Goal: Transaction & Acquisition: Purchase product/service

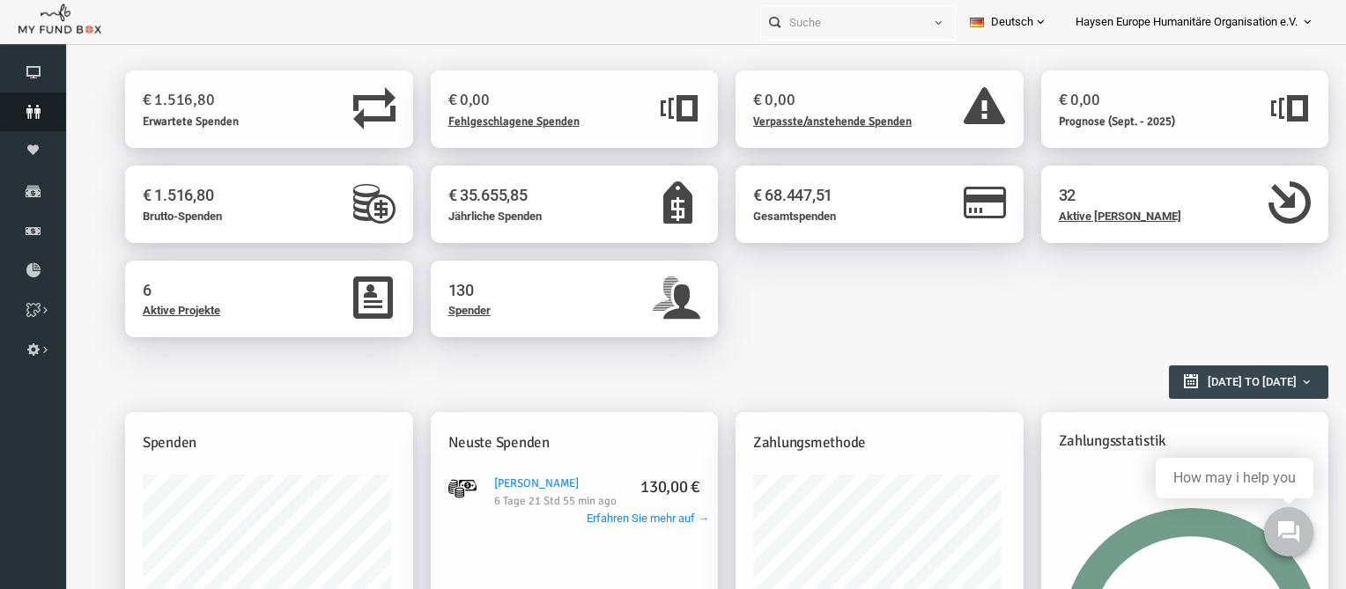
click at [47, 117] on icon at bounding box center [33, 112] width 66 height 14
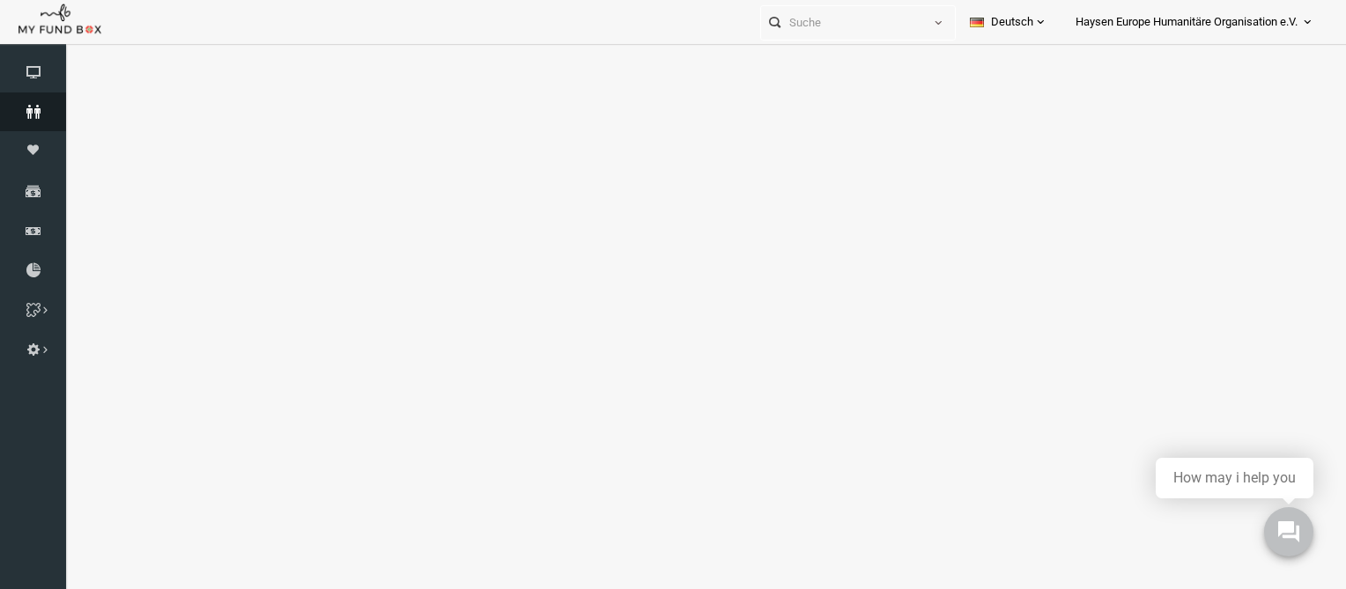
select select "100"
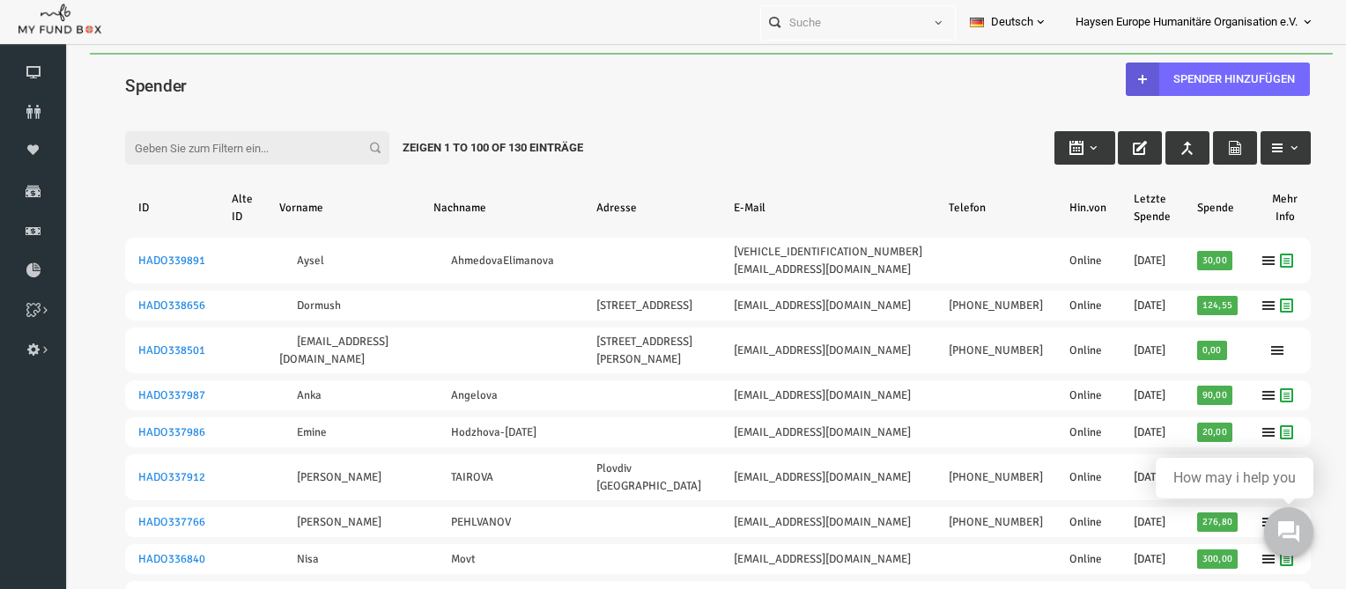
click at [170, 157] on input "Filter:" at bounding box center [231, 147] width 264 height 33
type input "a"
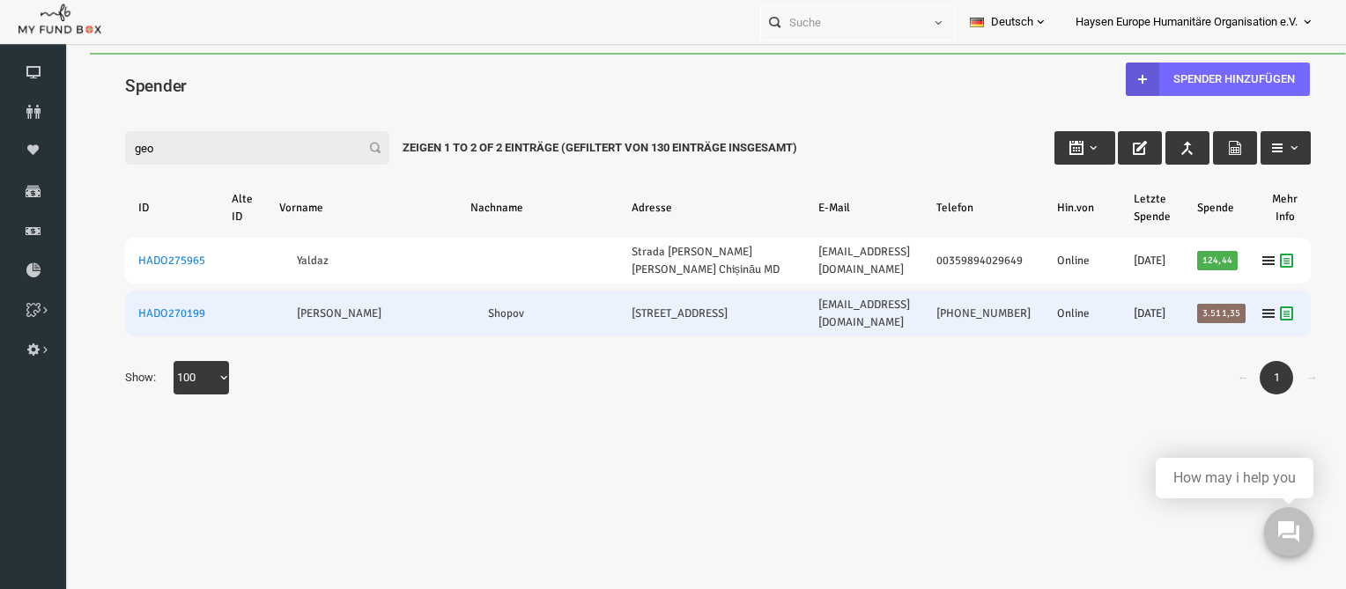
type input "geo"
drag, startPoint x: 726, startPoint y: 315, endPoint x: 873, endPoint y: 319, distance: 147.1
click at [873, 319] on td "[EMAIL_ADDRESS][DOMAIN_NAME]" at bounding box center [838, 314] width 118 height 46
click at [779, 321] on td "[EMAIL_ADDRESS][DOMAIN_NAME]" at bounding box center [838, 314] width 118 height 46
drag, startPoint x: 724, startPoint y: 315, endPoint x: 882, endPoint y: 307, distance: 157.9
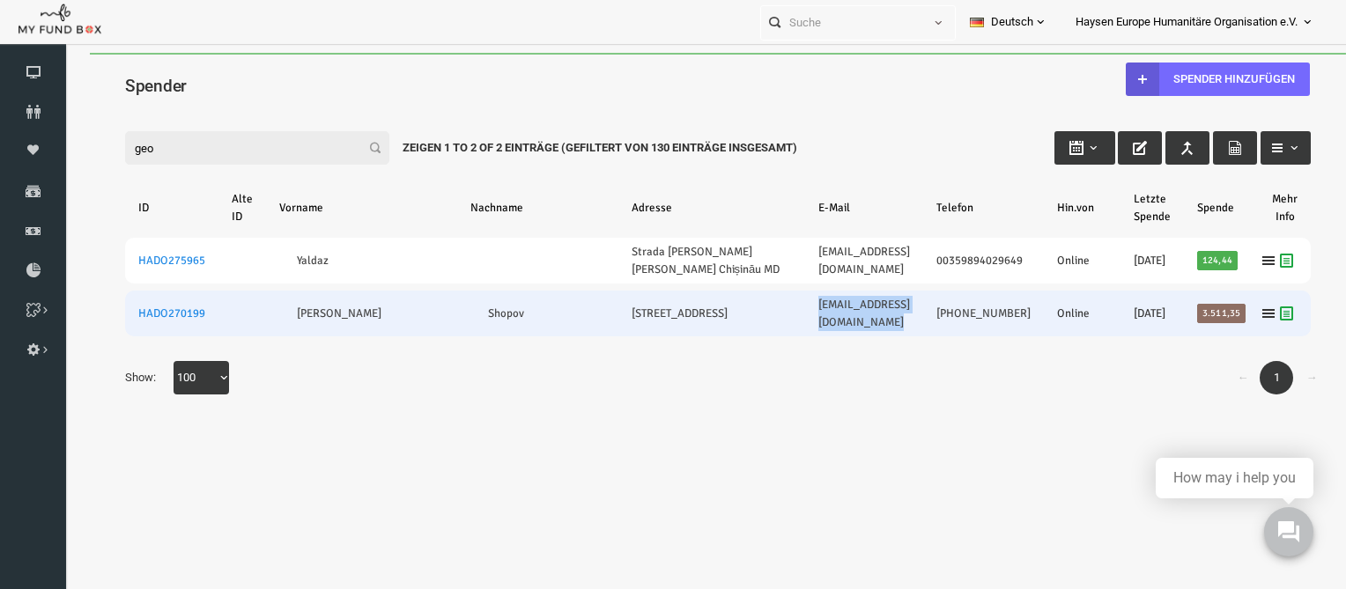
click at [882, 307] on td "[EMAIL_ADDRESS][DOMAIN_NAME]" at bounding box center [838, 314] width 118 height 46
copy link "[EMAIL_ADDRESS][DOMAIN_NAME]"
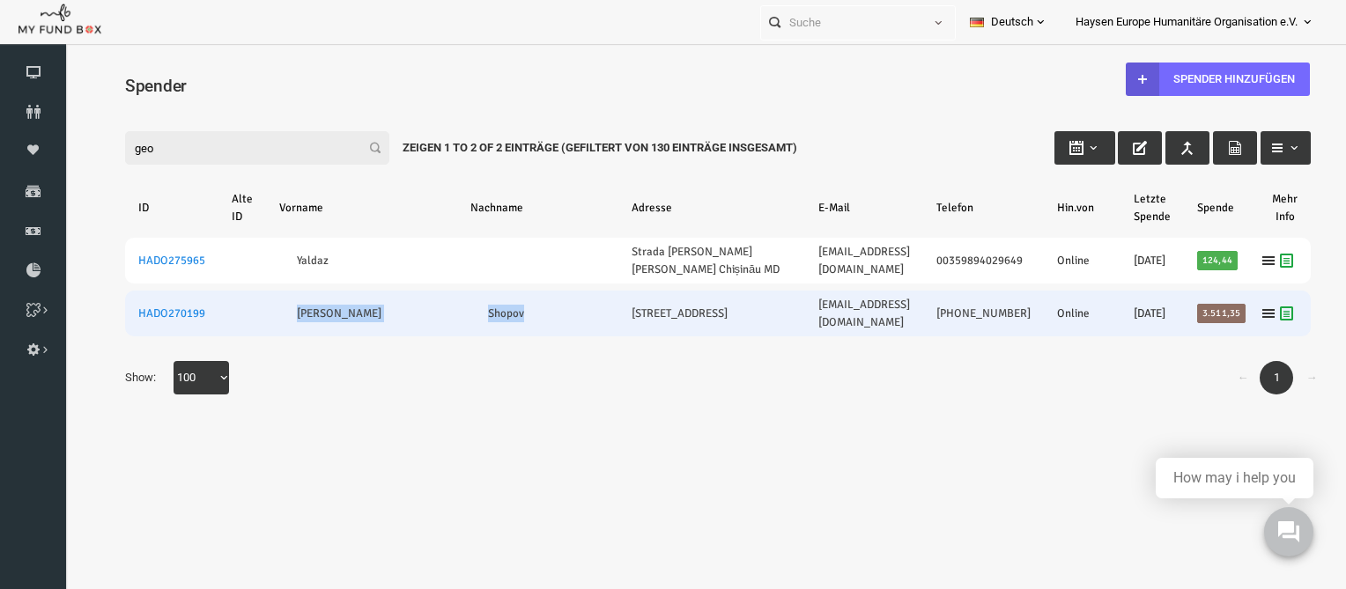
drag, startPoint x: 265, startPoint y: 313, endPoint x: 461, endPoint y: 311, distance: 195.5
click at [461, 311] on tr "HADO270199 Georgi Shopov Ulmenallee 9 Germering Germany askinserifoglu1616@gmai…" at bounding box center [692, 314] width 1186 height 46
copy tr "[PERSON_NAME]"
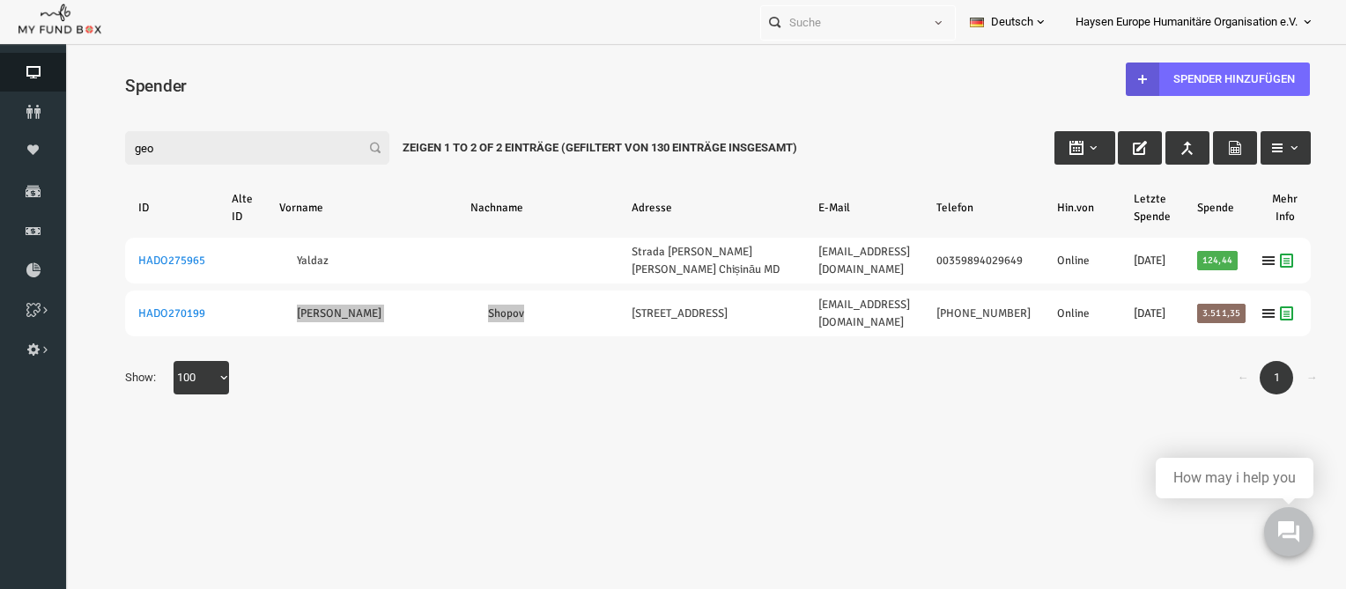
click at [5, 63] on link "Dashboard" at bounding box center [33, 72] width 66 height 39
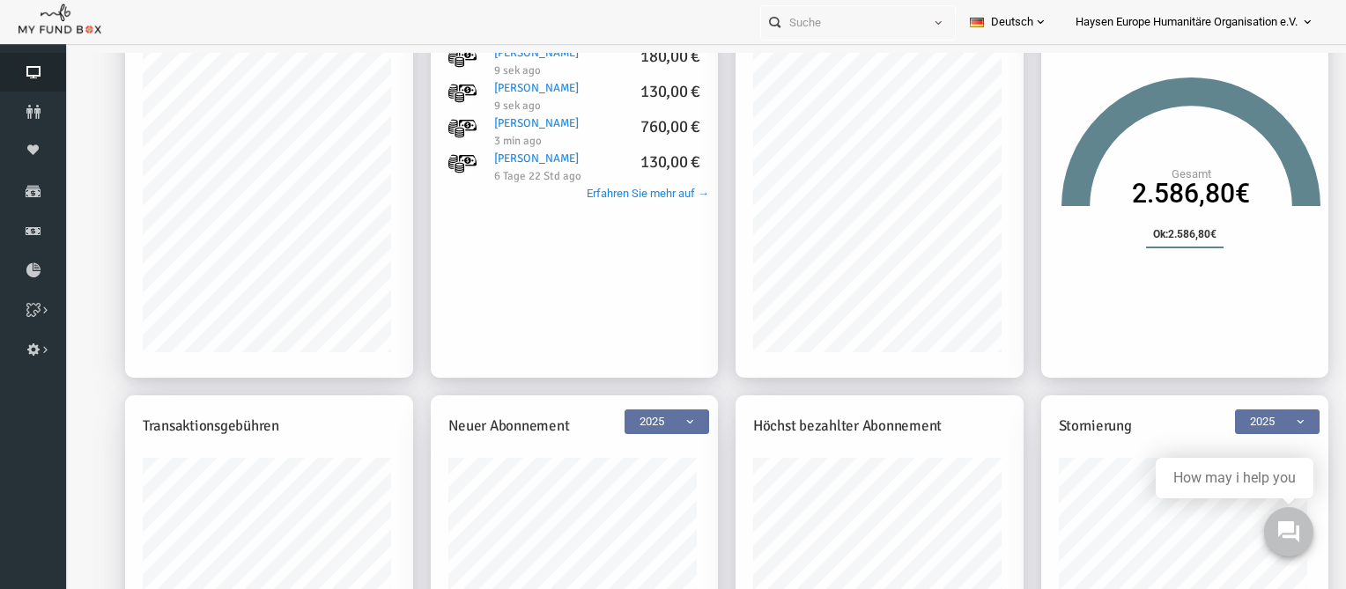
scroll to position [144, 0]
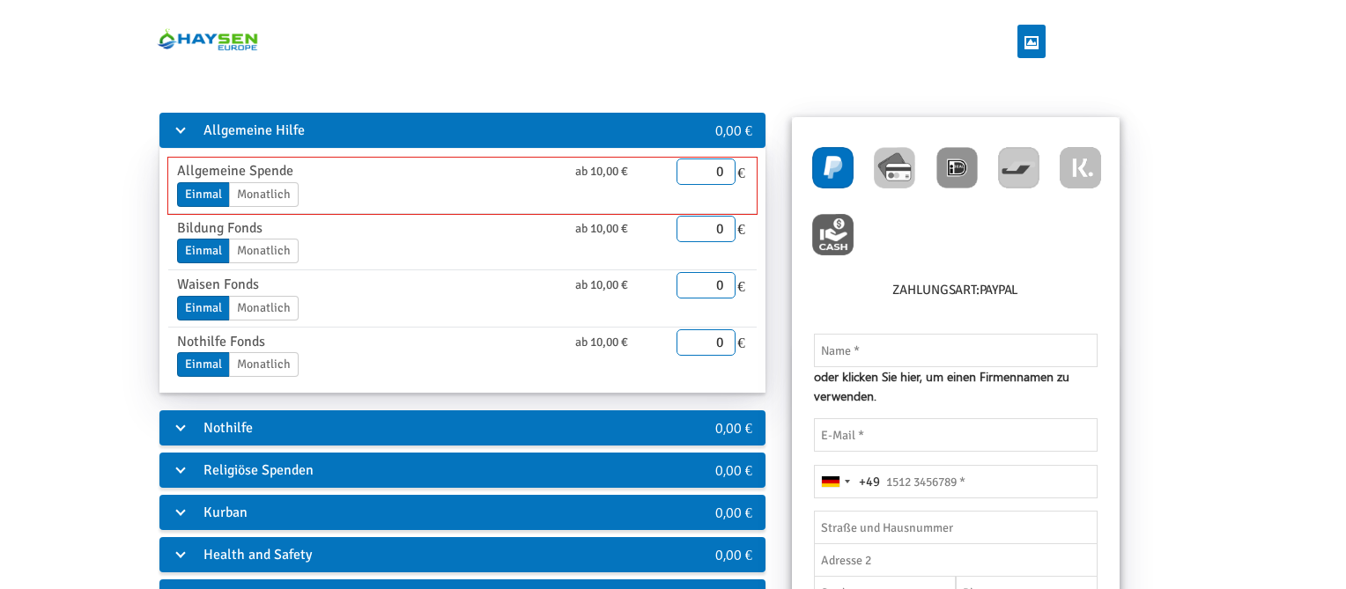
click at [705, 188] on div "Allgemeine Spende ab 10,00 € Einmal Monatlich Enddatum 28.08.2025 Bitte gib ein…" at bounding box center [462, 186] width 588 height 56
drag, startPoint x: 705, startPoint y: 181, endPoint x: 789, endPoint y: 195, distance: 84.7
click at [736, 185] on input "0" at bounding box center [706, 172] width 60 height 26
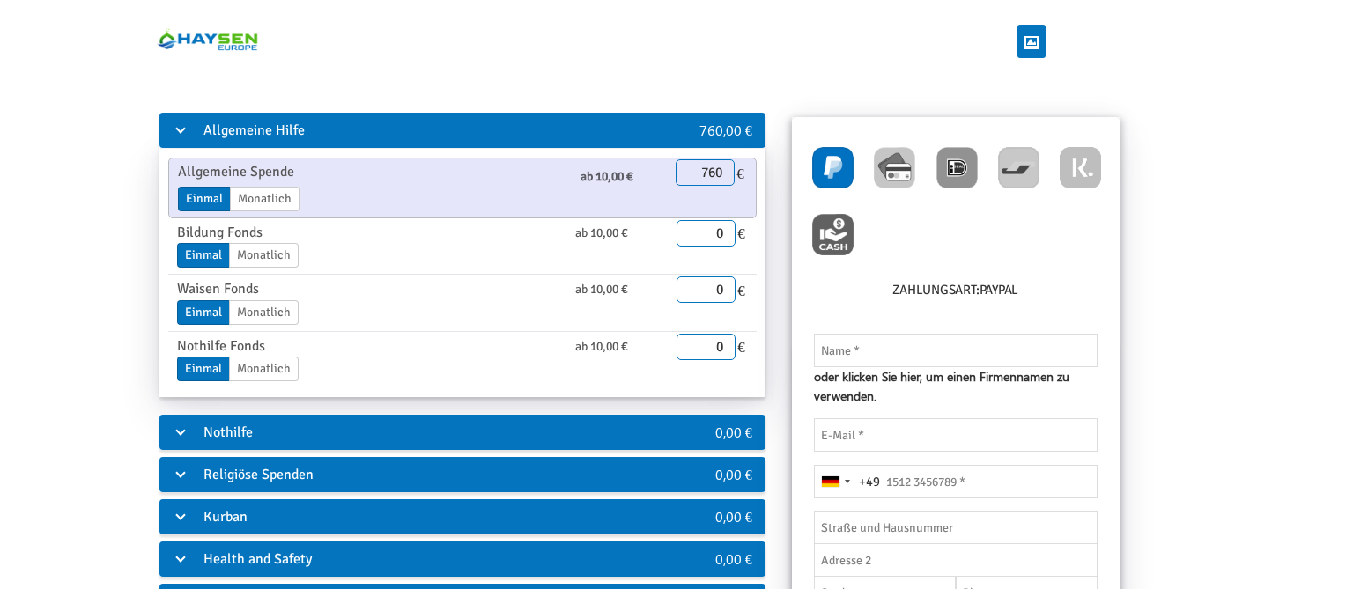
type input "760.00"
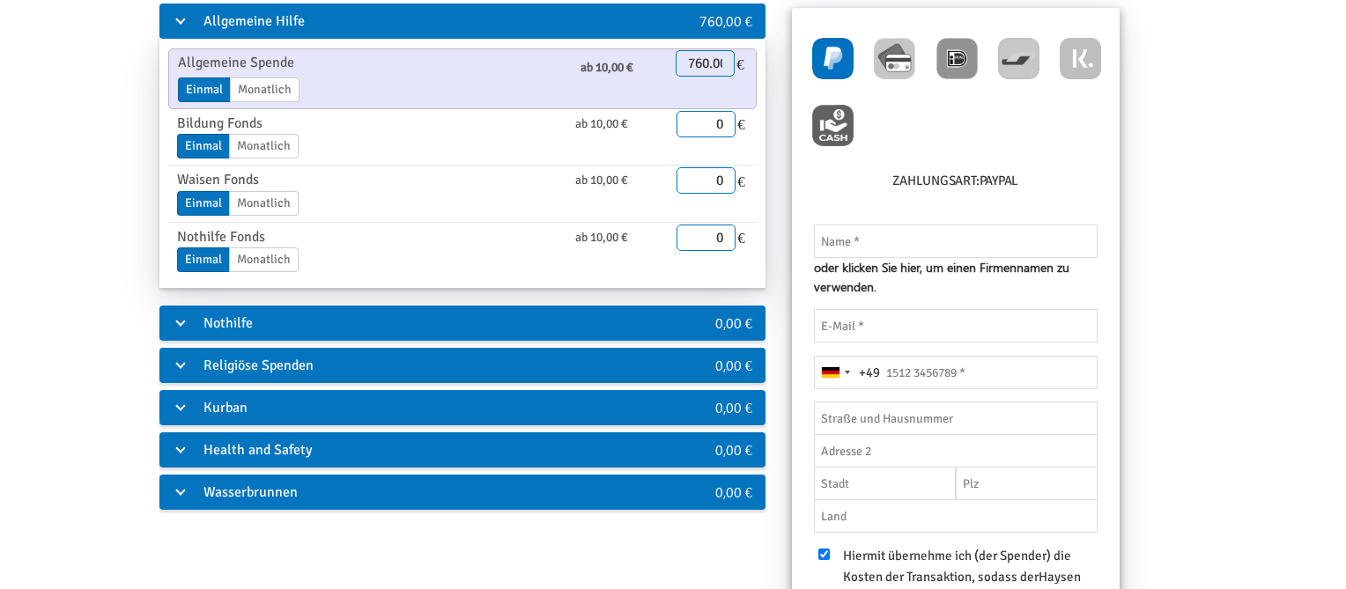
scroll to position [148, 0]
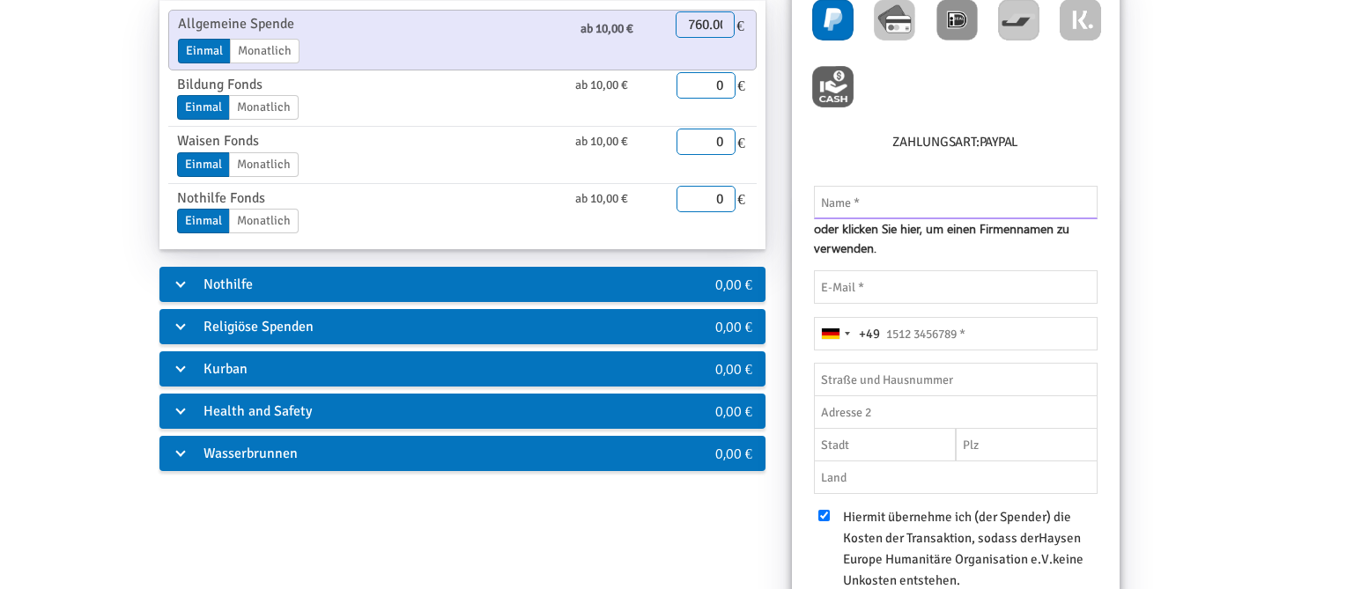
click at [901, 194] on input "text" at bounding box center [956, 202] width 284 height 33
type input "[PERSON_NAME]"
type input "[EMAIL_ADDRESS][DOMAIN_NAME]"
type input "26c"
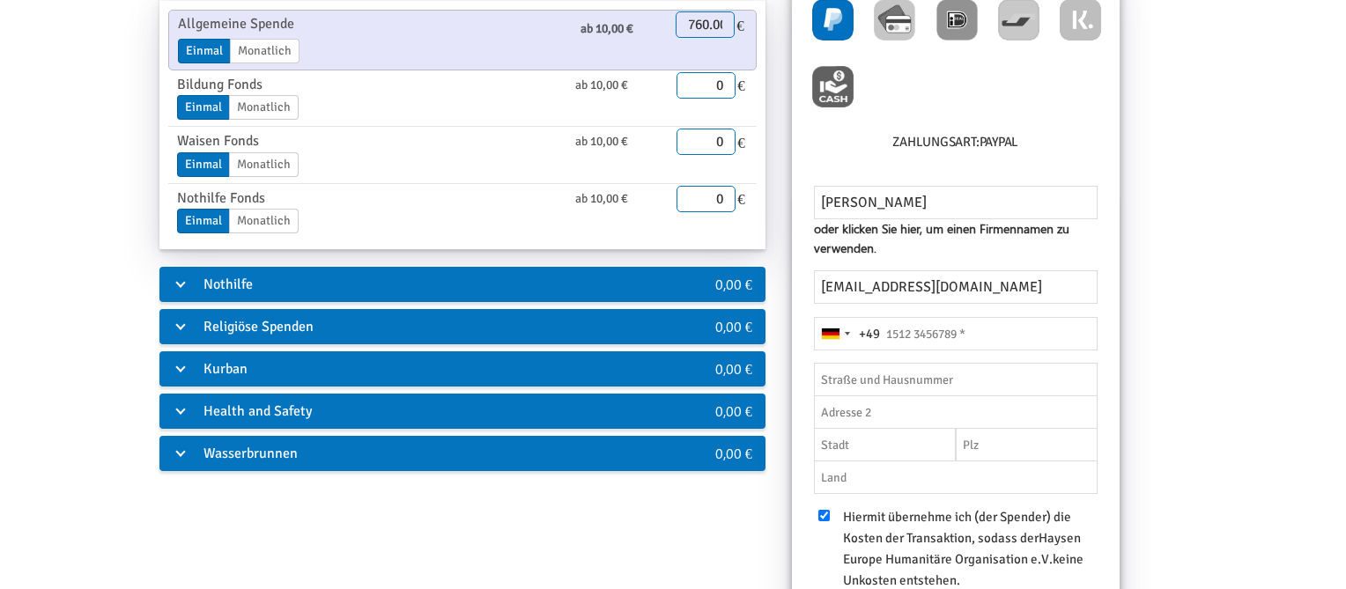
type input "Ahornstr."
type input "Unterföhring"
type input "85774"
type input "DE"
type input "1768333310"
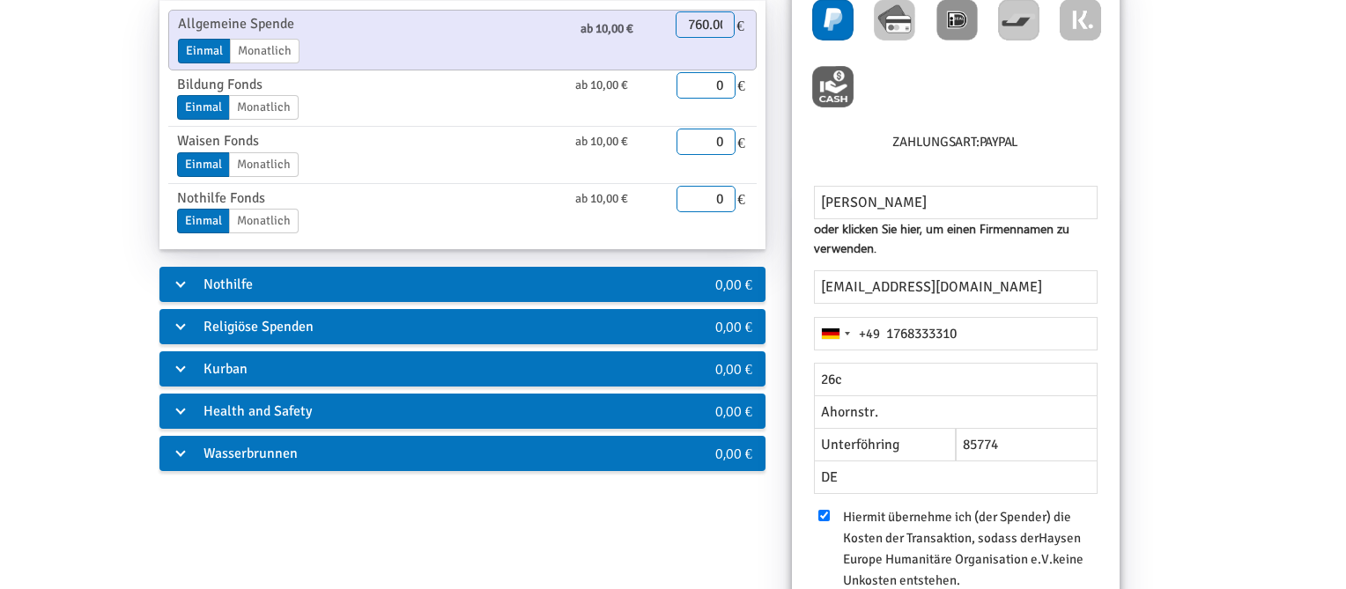
click at [1141, 304] on div "Allgemeine Hilfe 760,00 € Allgemeine Spende ab 10,00 € Einmal Monatlich Enddatu…" at bounding box center [673, 371] width 1265 height 818
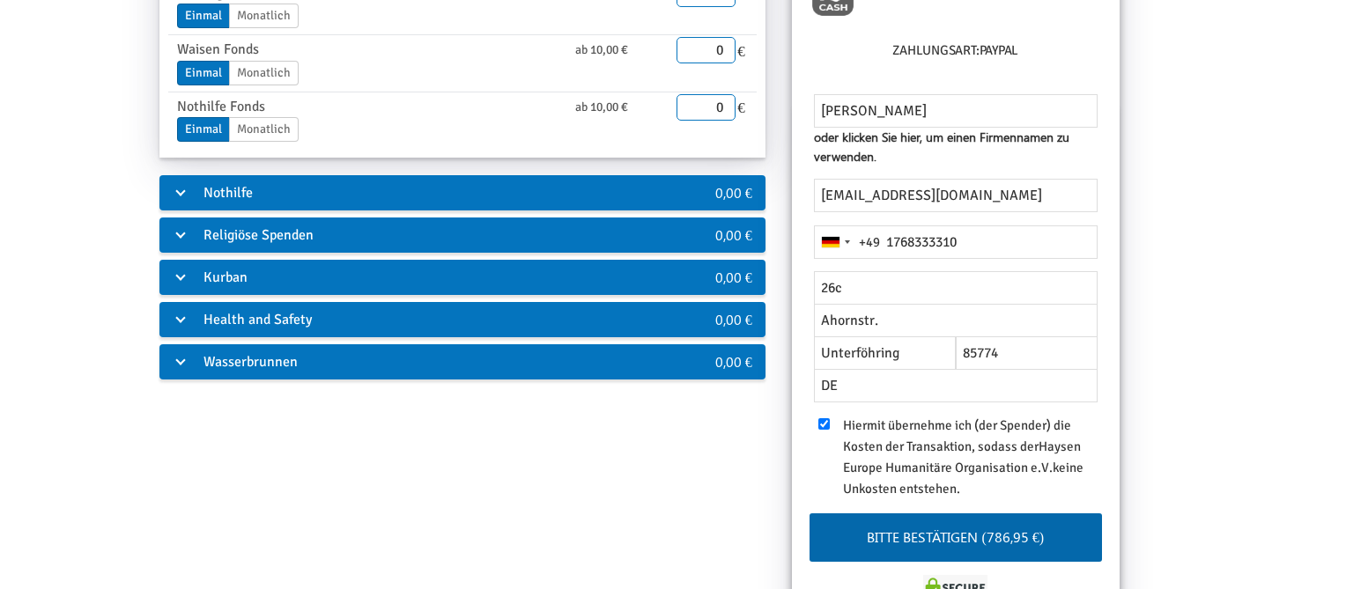
scroll to position [0, 0]
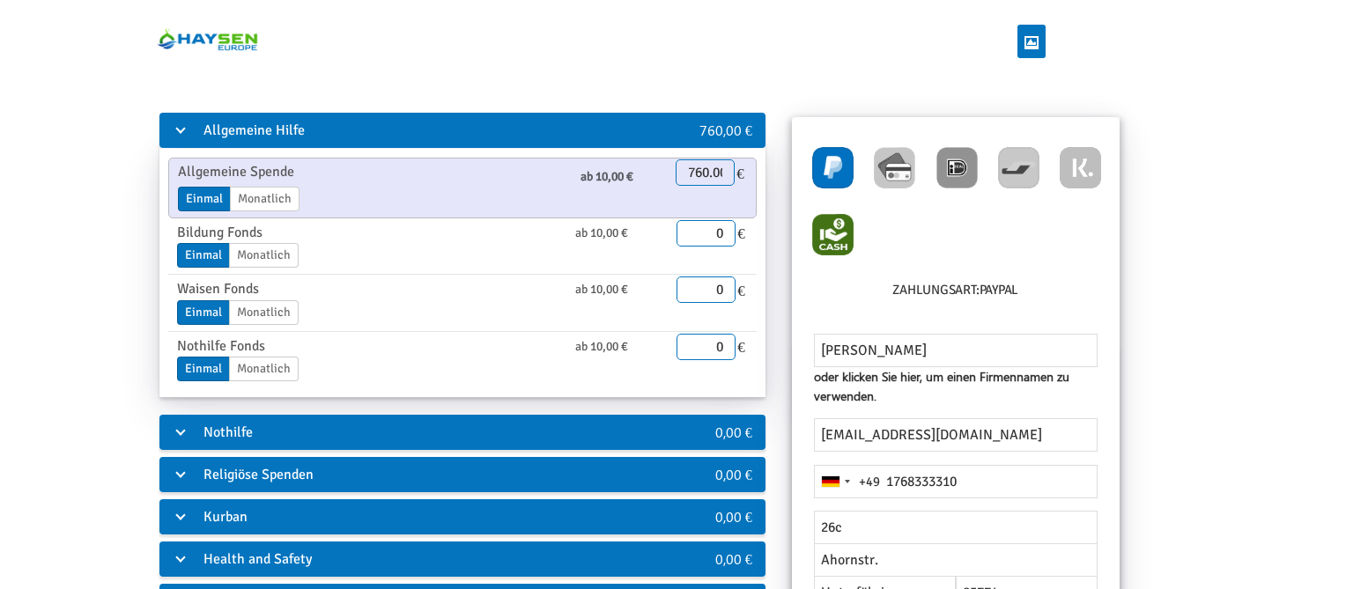
click at [833, 232] on img at bounding box center [832, 234] width 41 height 41
radio input "true"
click at [1188, 330] on div "Allgemeine Hilfe 760,00 € Allgemeine Spende ab 10,00 € Einmal Monatlich Enddatu…" at bounding box center [673, 468] width 1265 height 717
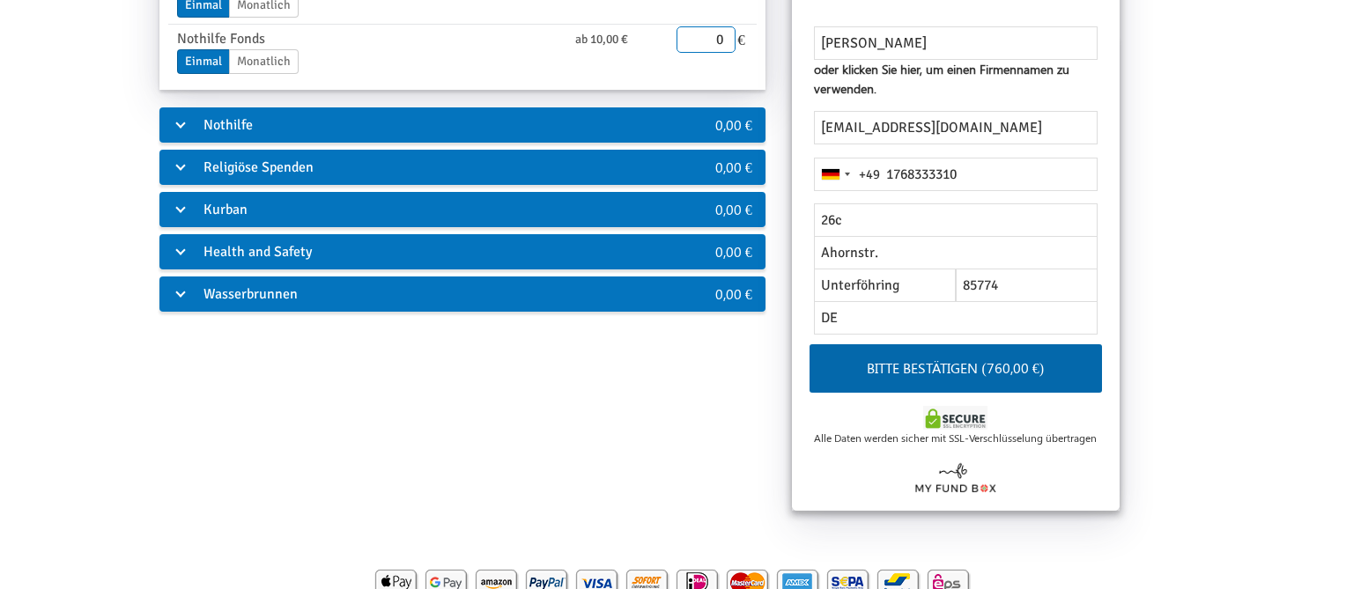
scroll to position [310, 0]
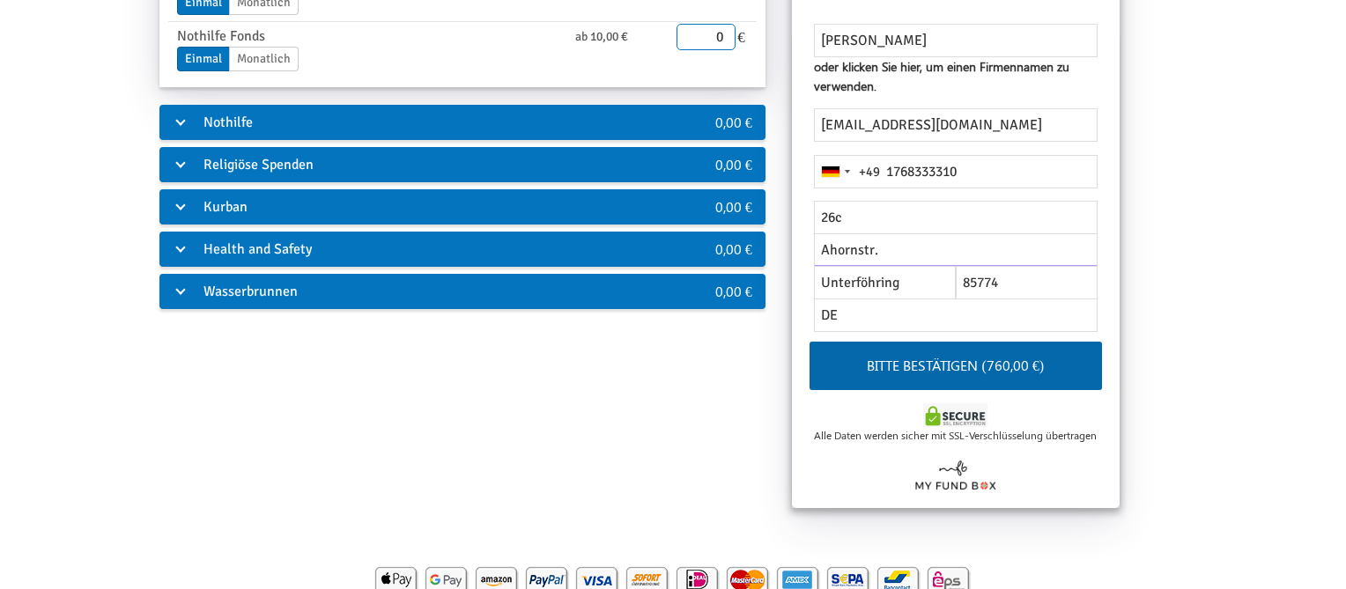
click at [979, 259] on input "Ahornstr." at bounding box center [956, 249] width 284 height 33
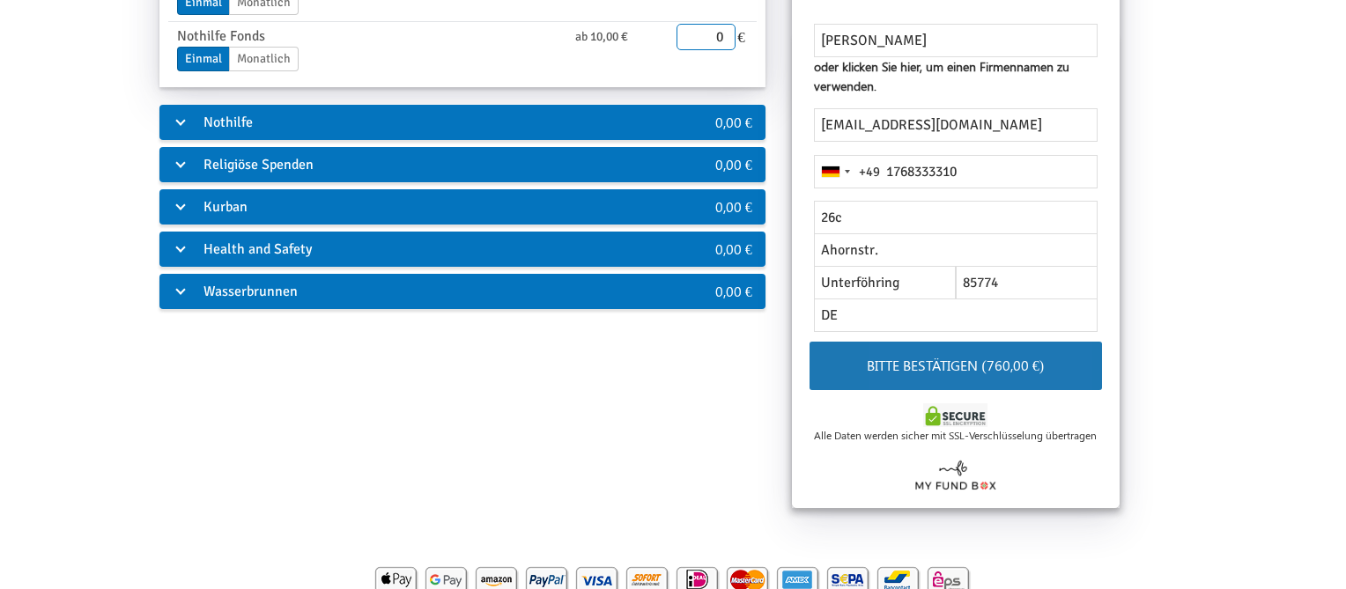
click at [941, 365] on button "Bitte bestätigen (760,00 €)" at bounding box center [955, 366] width 292 height 48
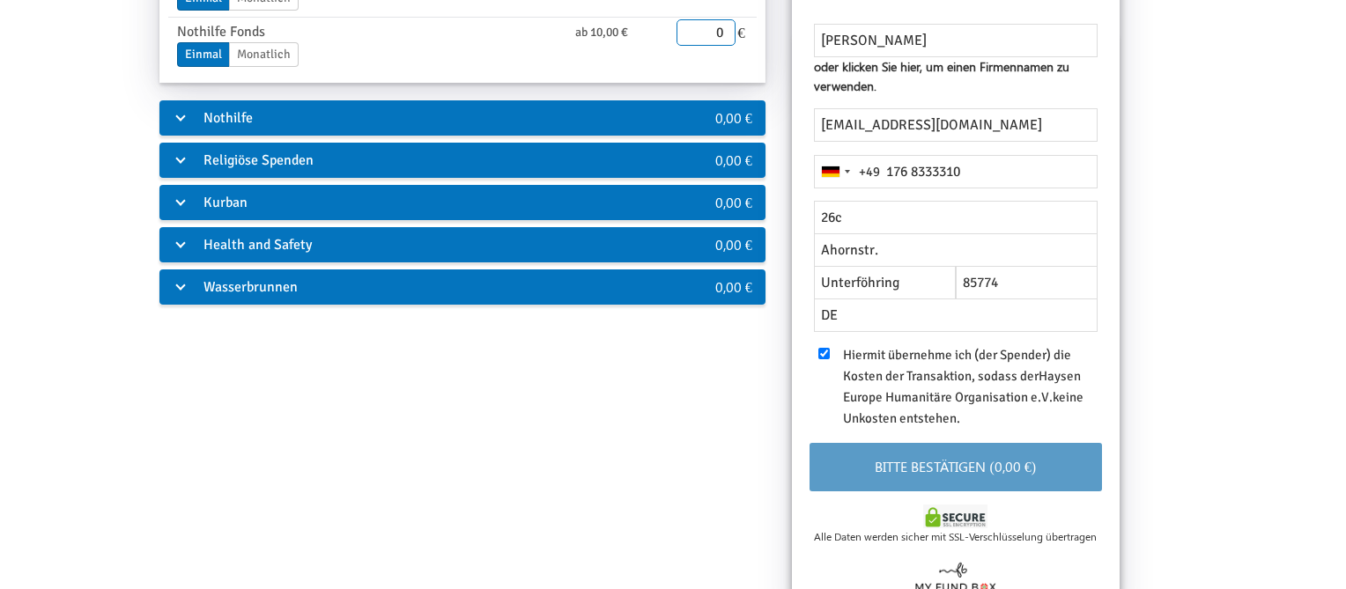
scroll to position [310, 0]
click at [584, 459] on div "Allgemeine Hilfe 0,00 € Allgemeine Spende ab 10,00 € Einmal Monatlich Enddatum …" at bounding box center [673, 209] width 1265 height 818
click at [628, 217] on div "Kurban" at bounding box center [405, 202] width 493 height 35
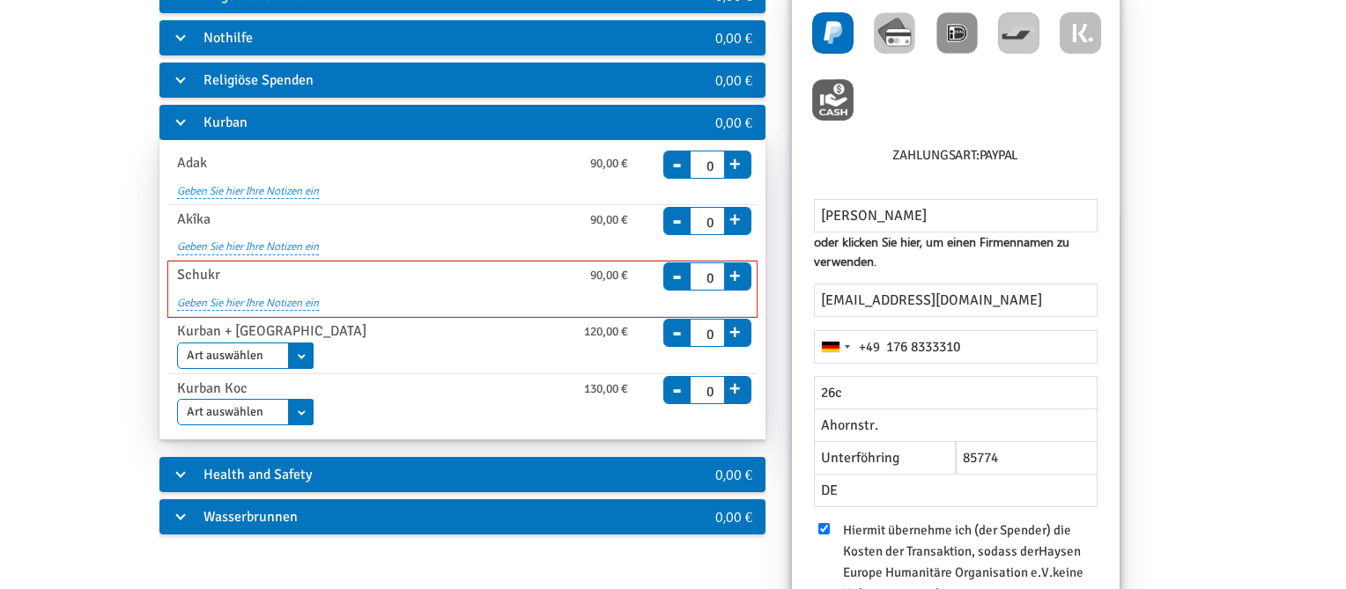
scroll to position [113, 0]
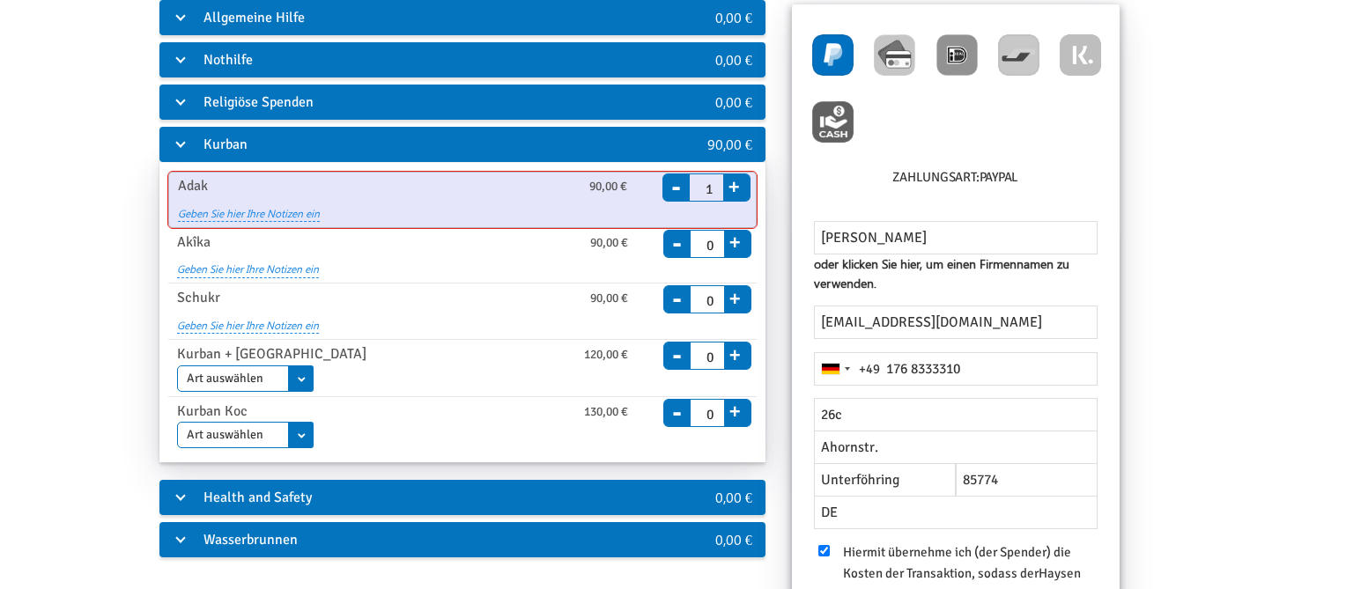
click at [740, 182] on button "+" at bounding box center [734, 184] width 22 height 25
type input "2"
click at [733, 189] on button "+" at bounding box center [734, 184] width 22 height 25
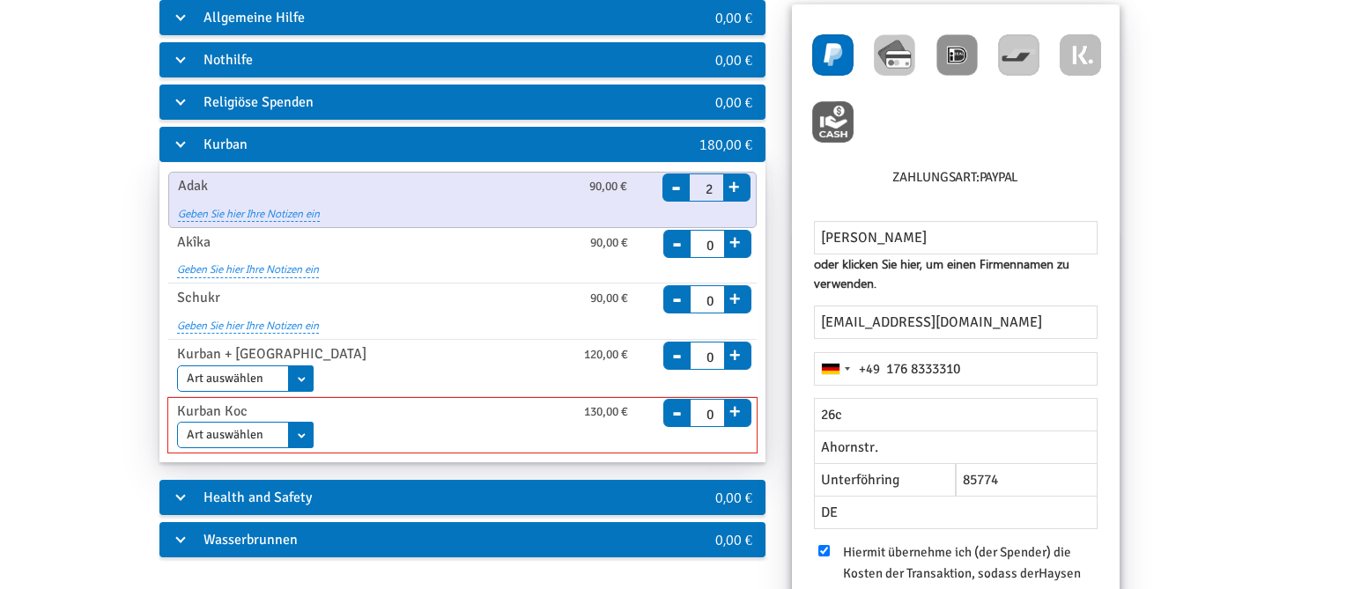
type input "0"
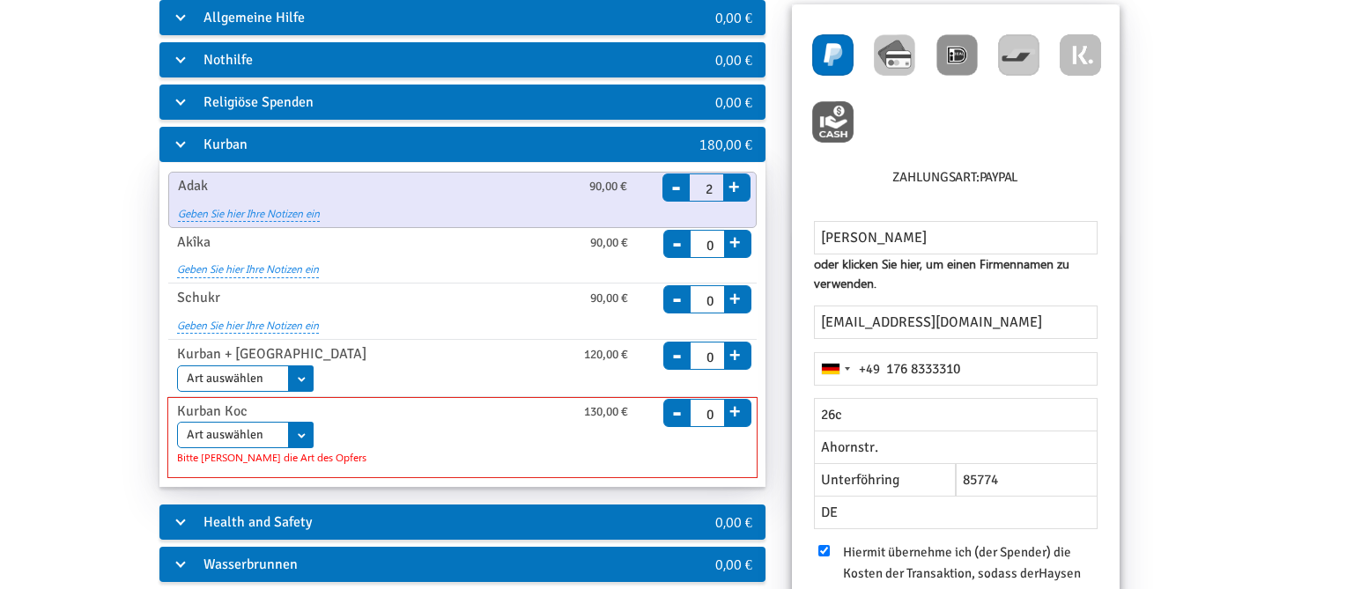
click at [735, 404] on button "+" at bounding box center [735, 408] width 22 height 25
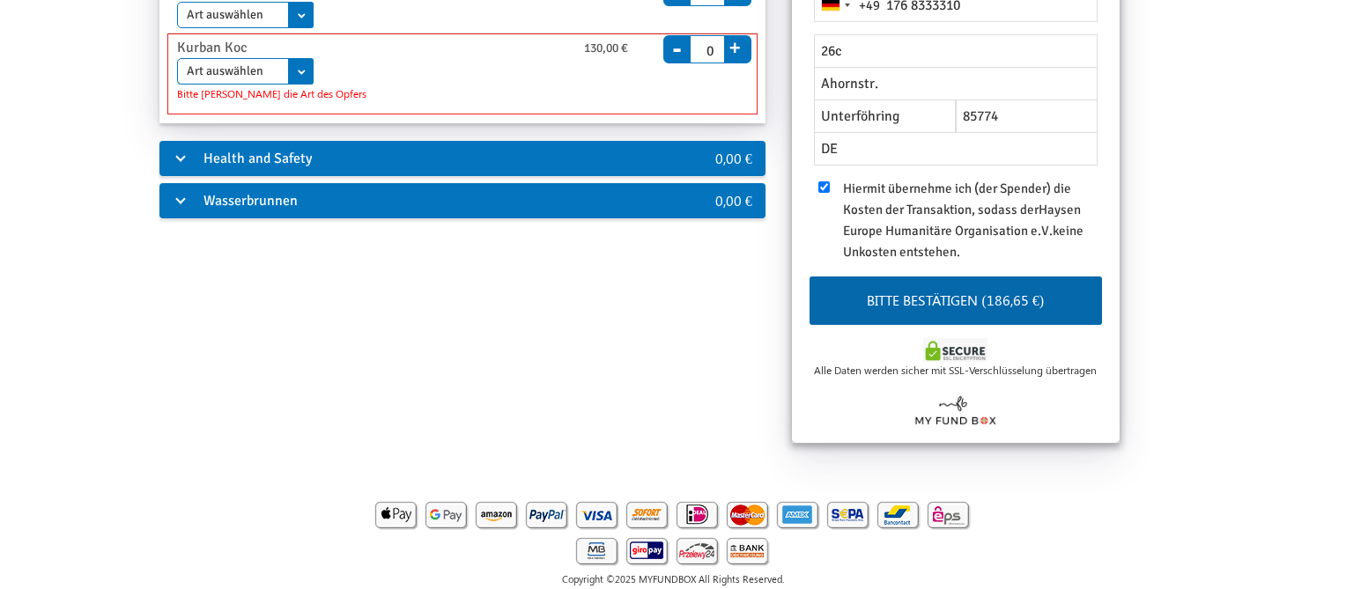
click at [177, 58] on select "Art auswählen Adak (Nadhr) [PERSON_NAME]" at bounding box center [245, 71] width 137 height 26
select select "AdaqQurban"
click option "Adak (Nadhr)" at bounding box center [0, 0] width 0 height 0
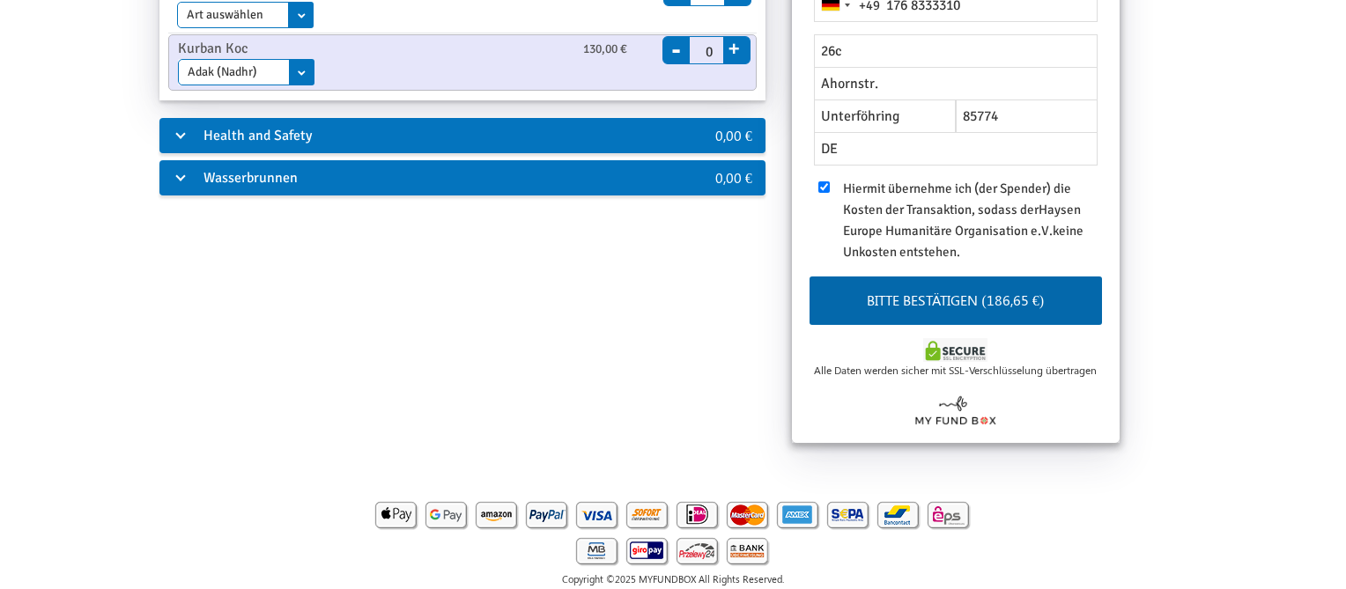
click at [581, 336] on div "Allgemeine Hilfe 0,00 € Allgemeine Spende ab 10,00 € Einmal Monatlich Enddatum …" at bounding box center [673, 43] width 1265 height 818
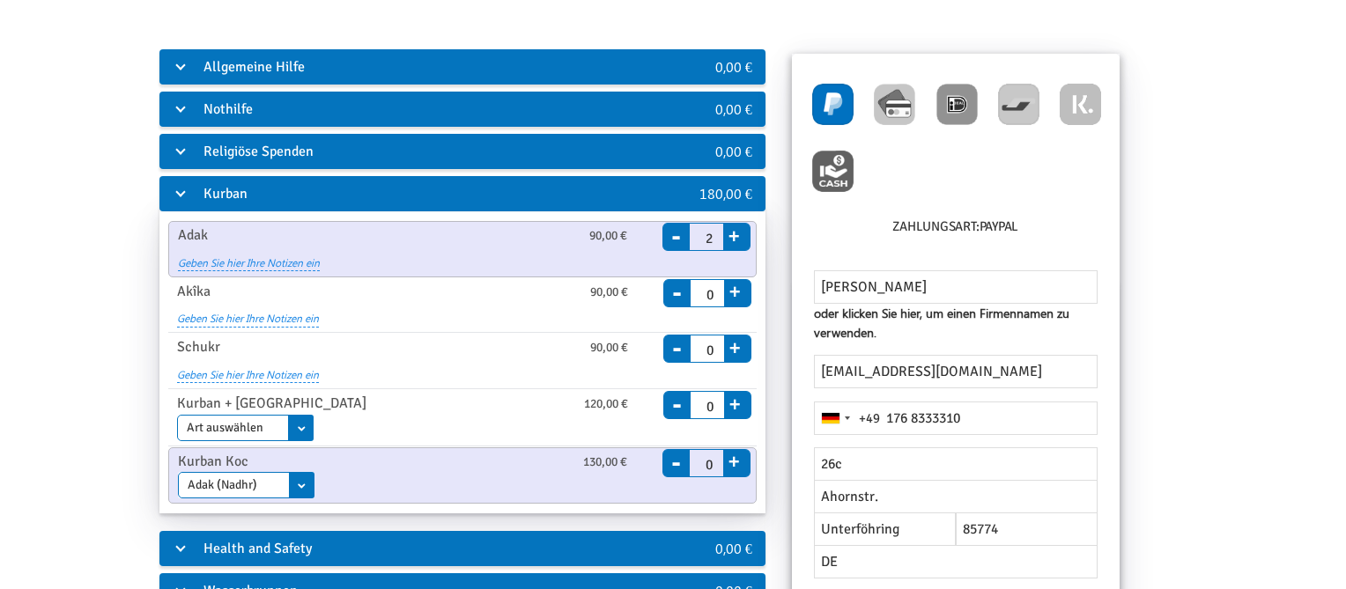
scroll to position [61, 0]
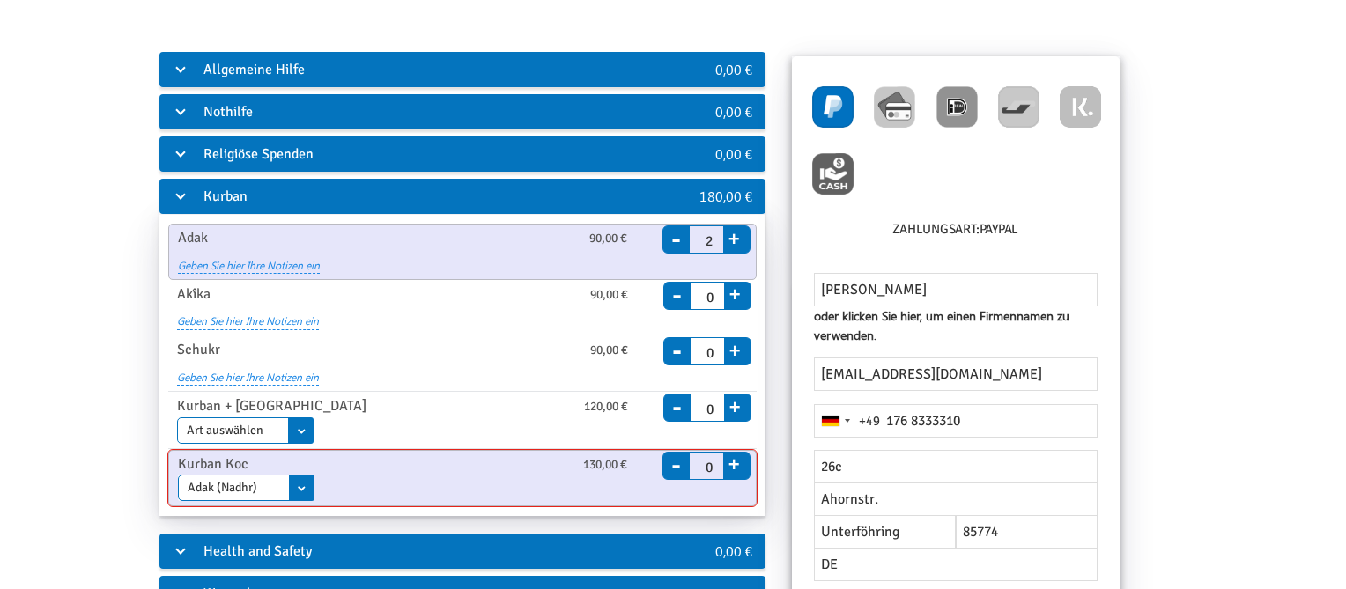
type input "1"
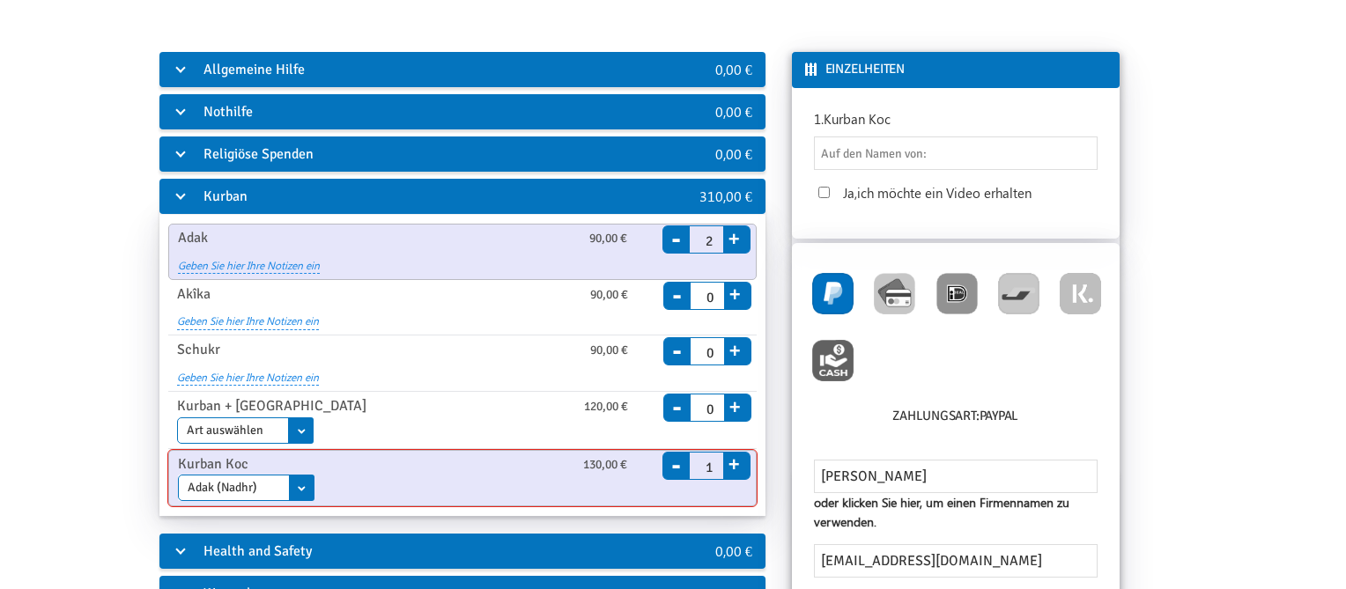
click at [731, 463] on button "+" at bounding box center [734, 461] width 22 height 25
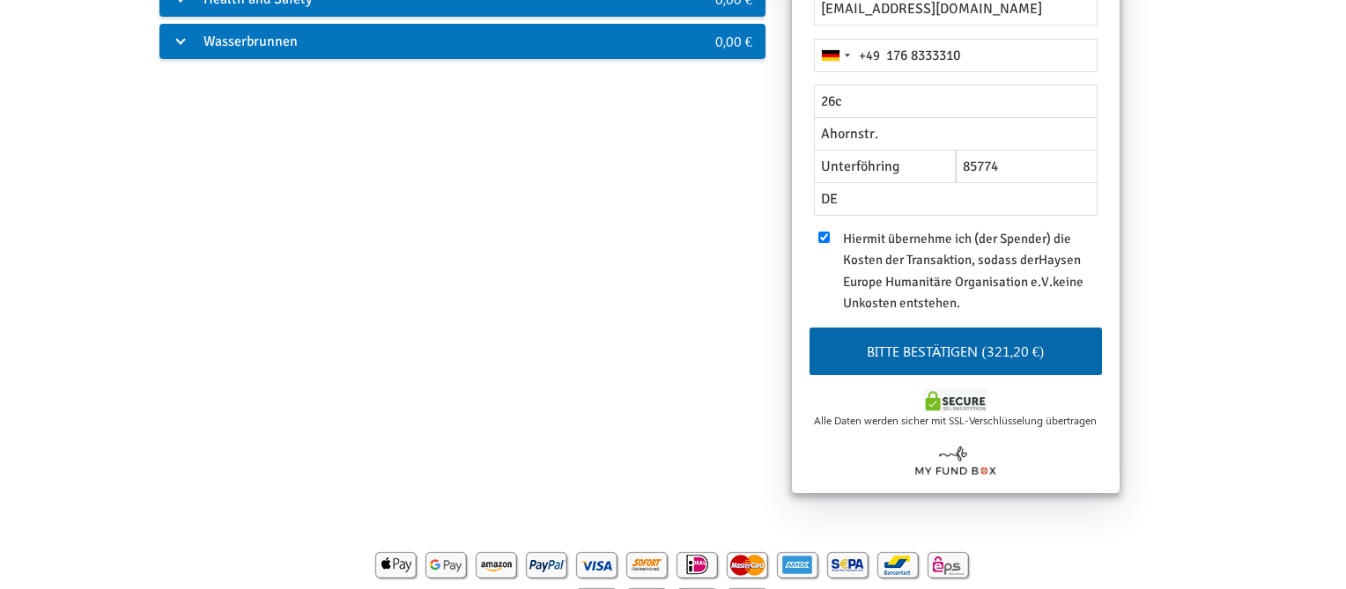
scroll to position [0, 0]
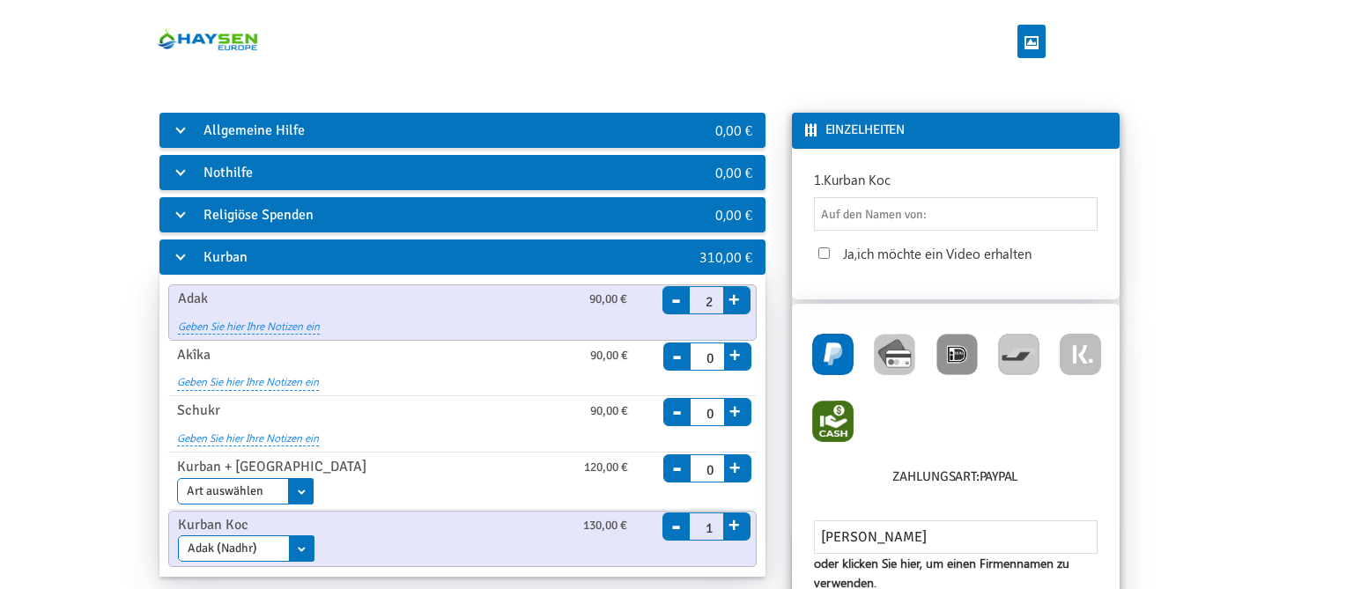
click at [819, 417] on img at bounding box center [832, 421] width 41 height 41
radio input "true"
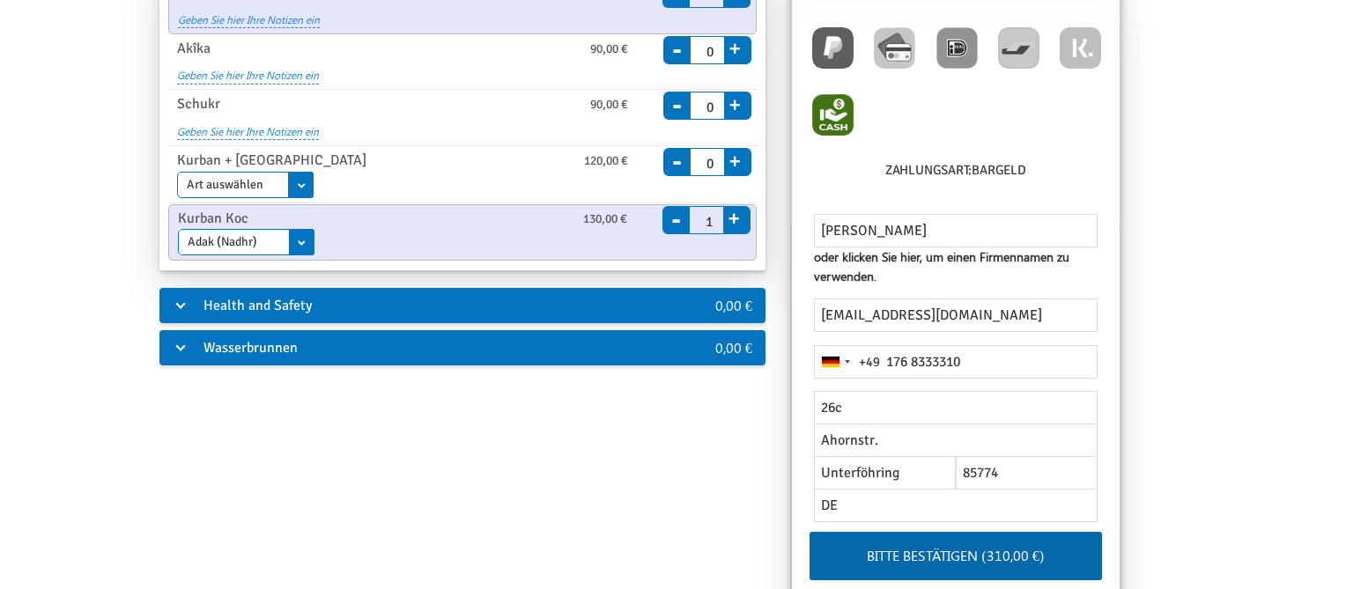
scroll to position [308, 0]
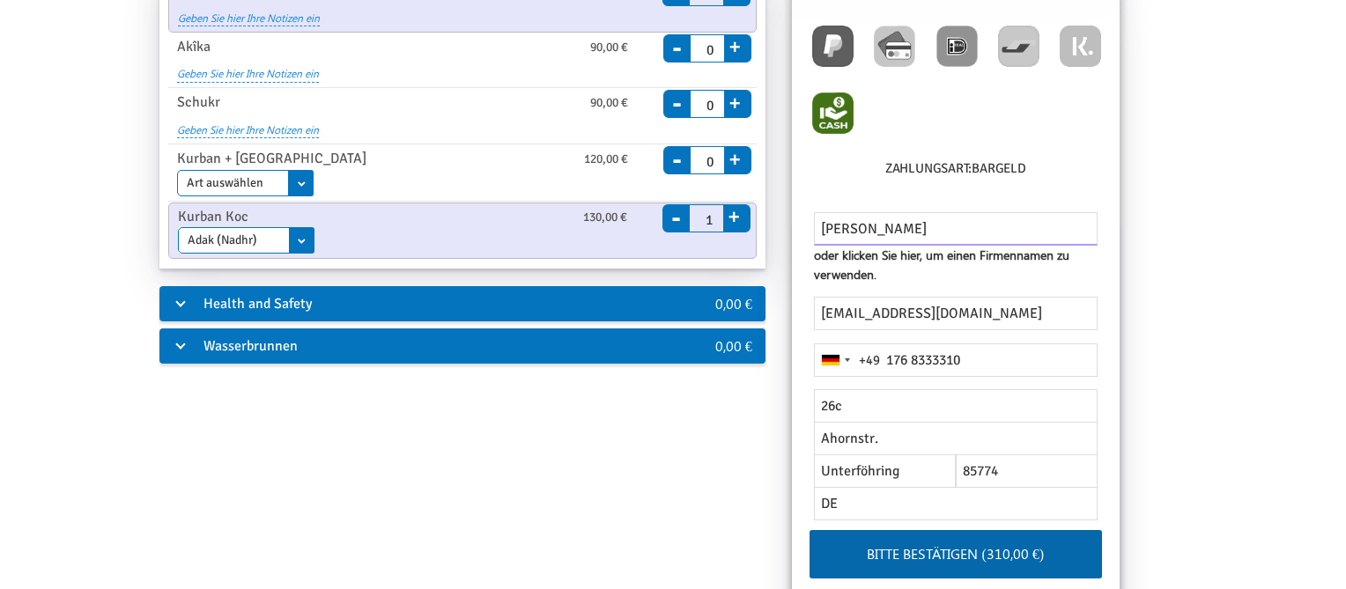
drag, startPoint x: 963, startPoint y: 221, endPoint x: 798, endPoint y: 231, distance: 165.0
click at [814, 231] on input "[PERSON_NAME]" at bounding box center [956, 228] width 284 height 33
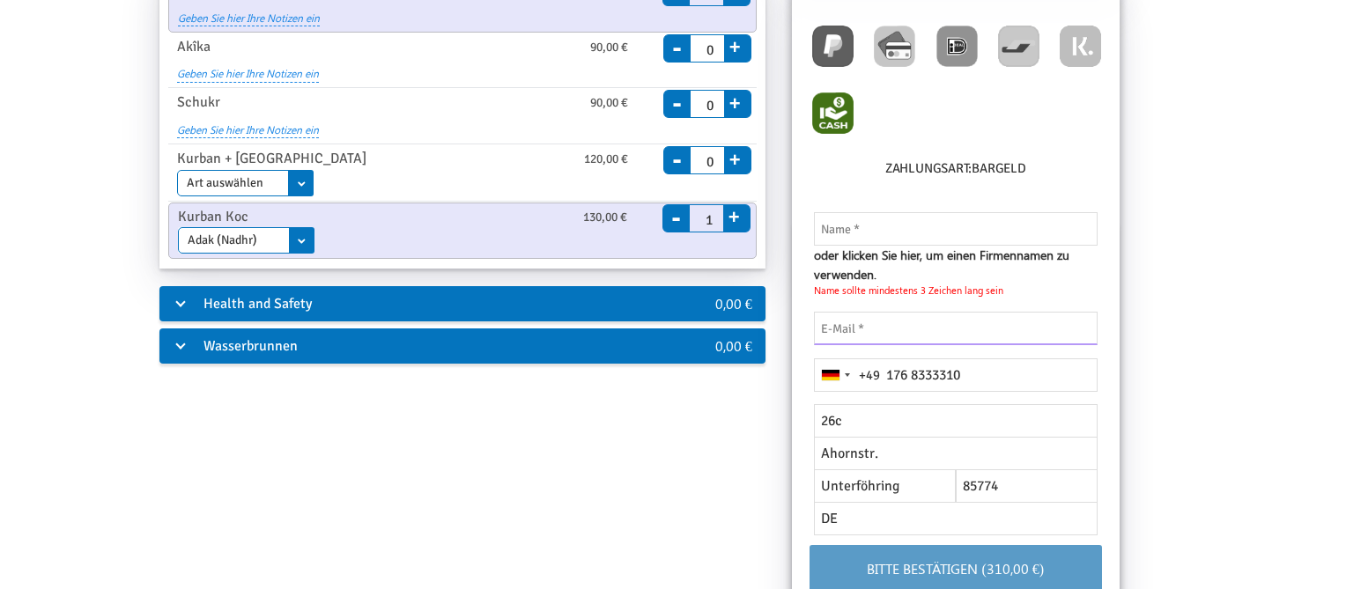
drag, startPoint x: 982, startPoint y: 315, endPoint x: 767, endPoint y: 322, distance: 215.0
click at [814, 322] on input "email" at bounding box center [956, 328] width 284 height 33
drag, startPoint x: 974, startPoint y: 378, endPoint x: 791, endPoint y: 375, distance: 183.2
click at [814, 375] on input "176 8333310" at bounding box center [956, 374] width 284 height 33
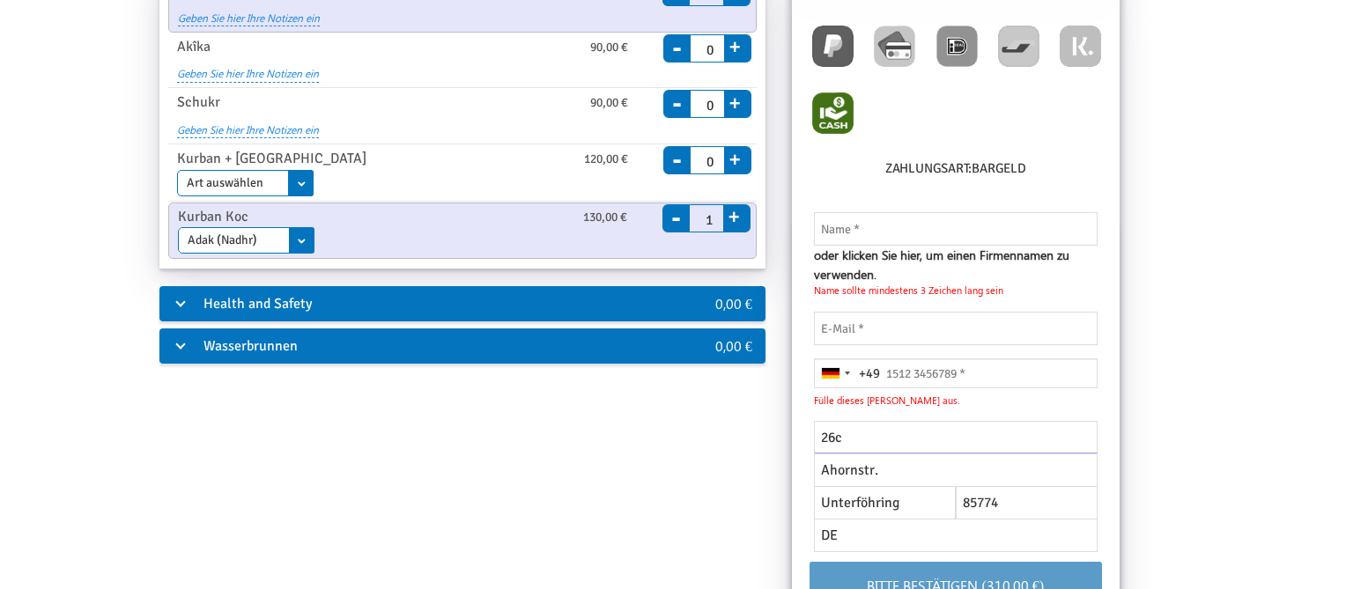
click at [863, 421] on input "26c" at bounding box center [956, 437] width 284 height 33
click at [863, 406] on span "Fülle dieses [PERSON_NAME] aus." at bounding box center [886, 401] width 145 height 15
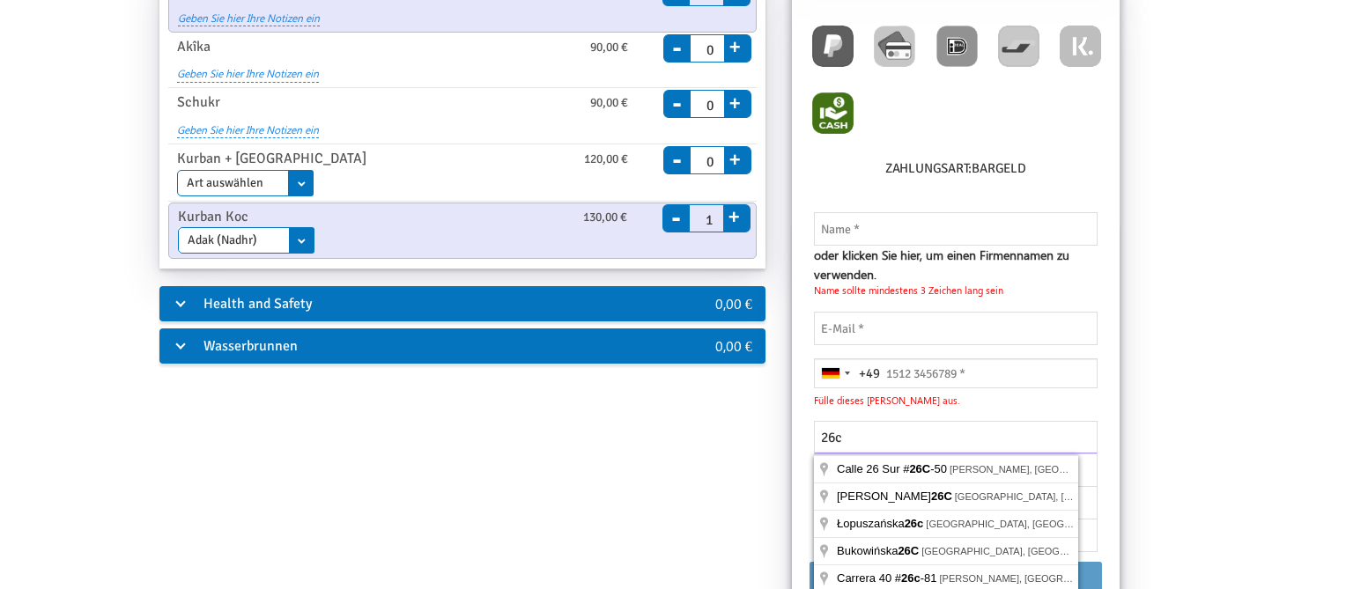
click at [826, 440] on input "26c" at bounding box center [956, 437] width 284 height 33
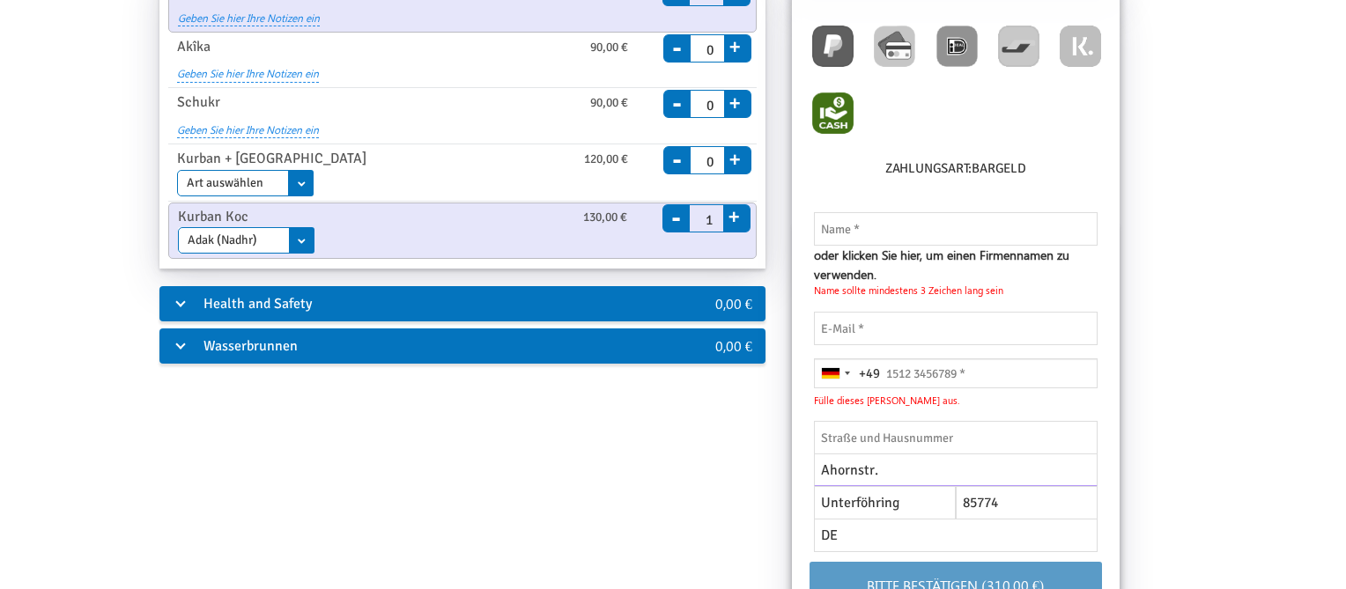
drag, startPoint x: 885, startPoint y: 470, endPoint x: 427, endPoint y: 481, distance: 458.1
click at [814, 481] on input "Ahornstr." at bounding box center [956, 470] width 284 height 33
drag, startPoint x: 901, startPoint y: 512, endPoint x: 764, endPoint y: 495, distance: 138.4
click at [814, 495] on input "Unterföhring" at bounding box center [885, 502] width 142 height 33
drag, startPoint x: 1020, startPoint y: 503, endPoint x: 802, endPoint y: 506, distance: 217.6
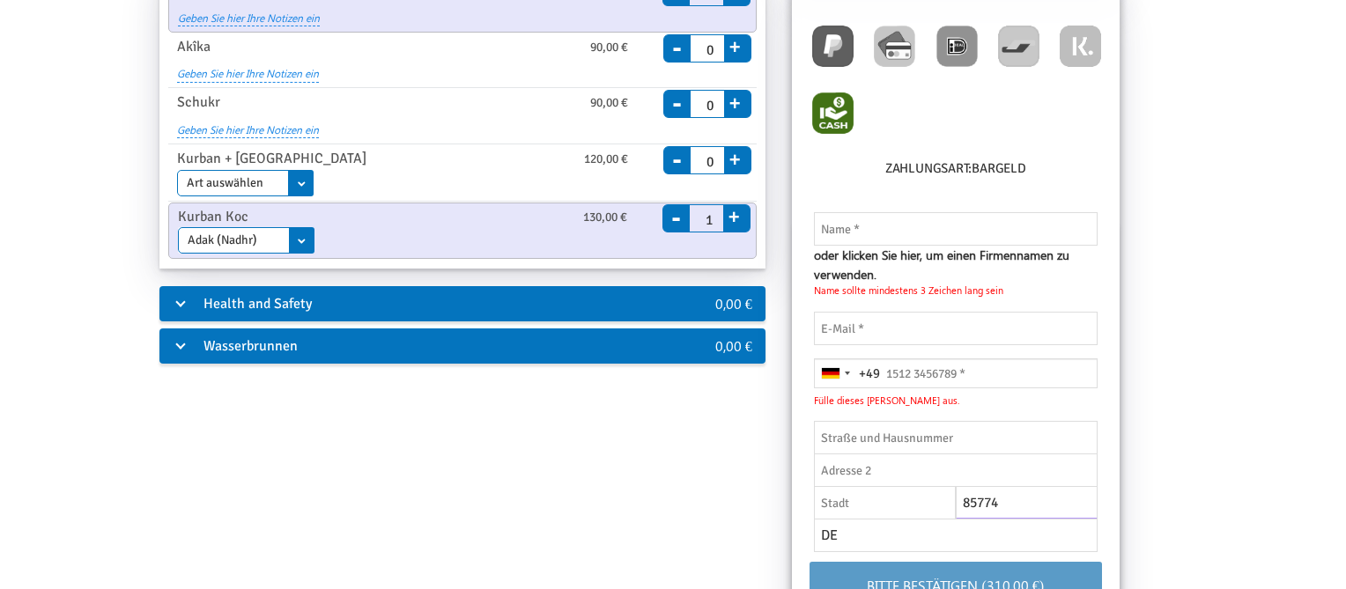
click at [956, 506] on input "85774" at bounding box center [1027, 502] width 142 height 33
click at [957, 345] on input "email" at bounding box center [956, 328] width 284 height 33
paste input "[EMAIL_ADDRESS][DOMAIN_NAME]"
click at [973, 340] on input "[EMAIL_ADDRESS][DOMAIN_NAME]" at bounding box center [956, 328] width 284 height 33
type input "[EMAIL_ADDRESS][DOMAIN_NAME]"
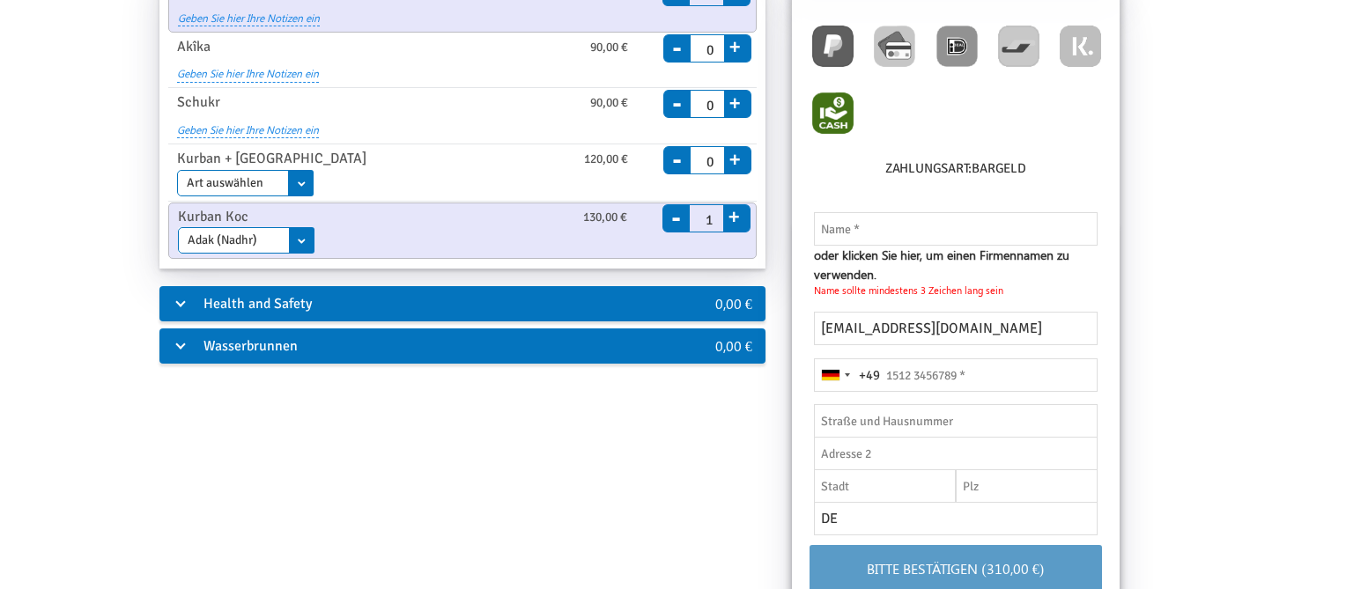
type input "15776517575"
type input "[STREET_ADDRESS]"
type input "Germering"
type input "82110"
type input "[GEOGRAPHIC_DATA]"
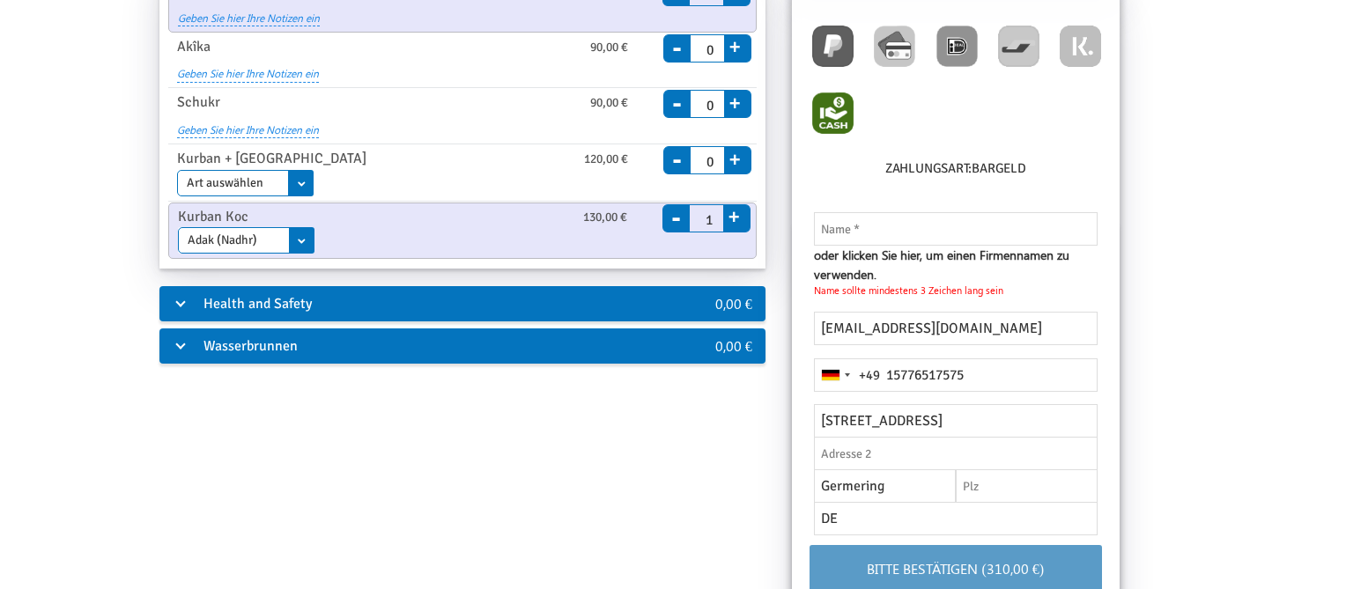
click at [1066, 371] on fieldset "oder klicken Sie hier, um einen Firmennamen zu verwenden. Name sollte mindesten…" at bounding box center [955, 394] width 292 height 310
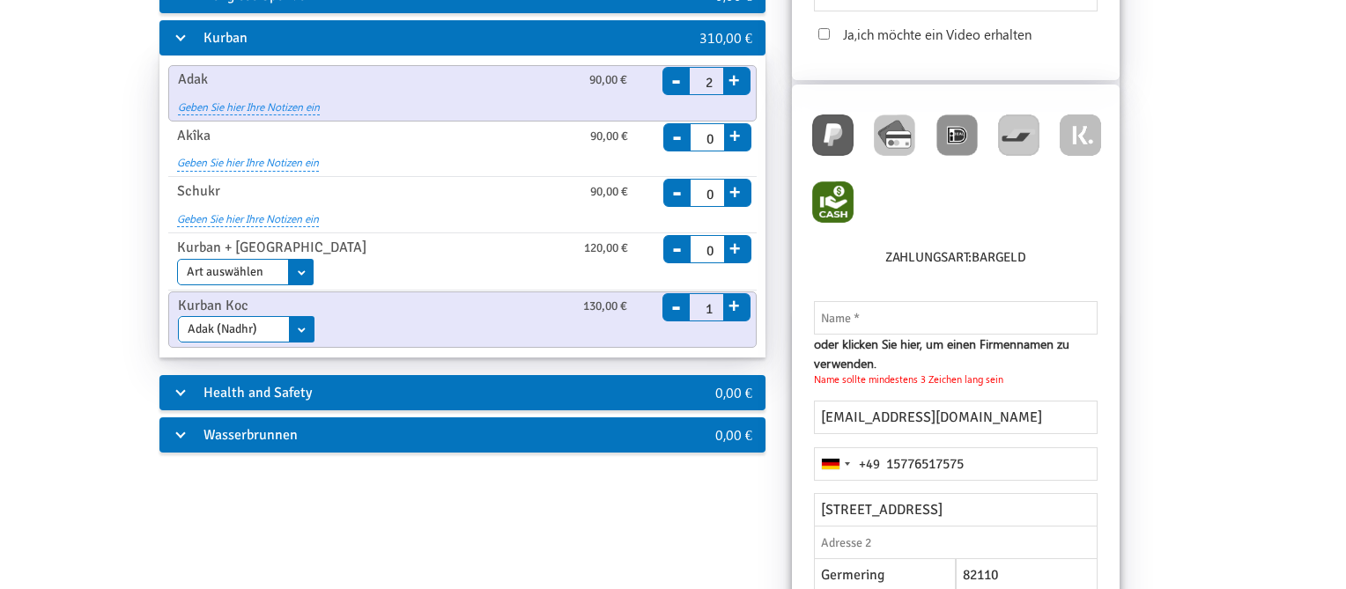
click at [1167, 396] on div "Allgemeine Hilfe 0,00 € Allgemeine Spende ab 10,00 € Einmal Monatlich Enddatum …" at bounding box center [673, 350] width 1265 height 919
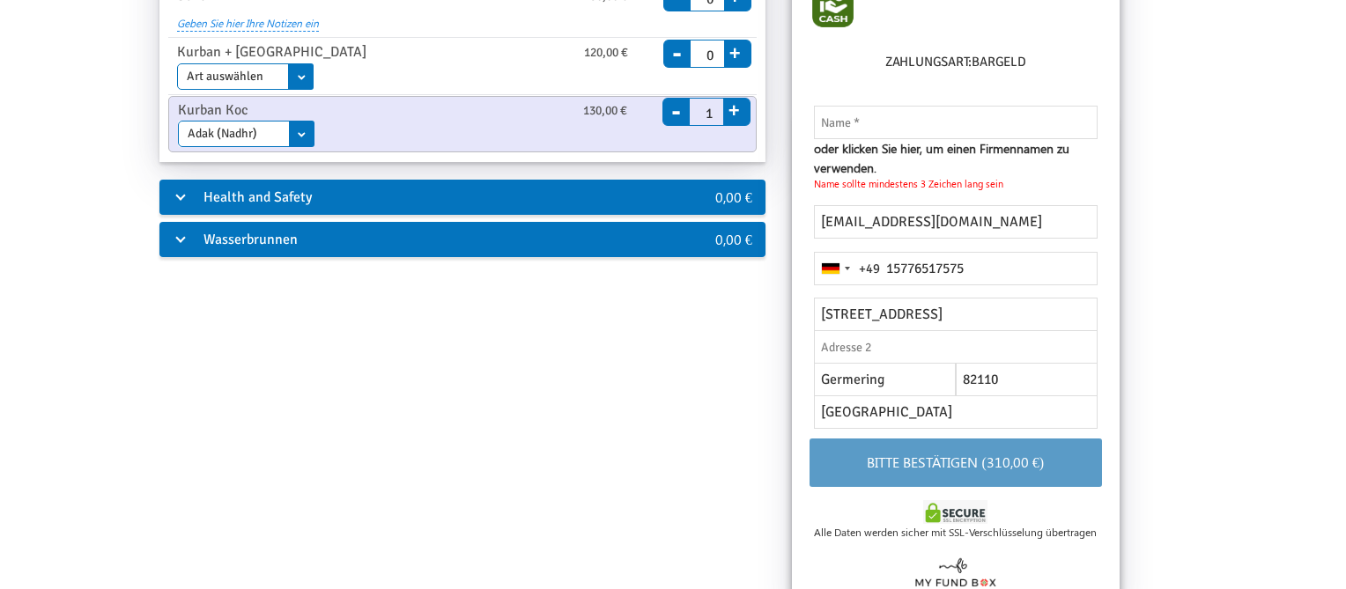
scroll to position [454, 0]
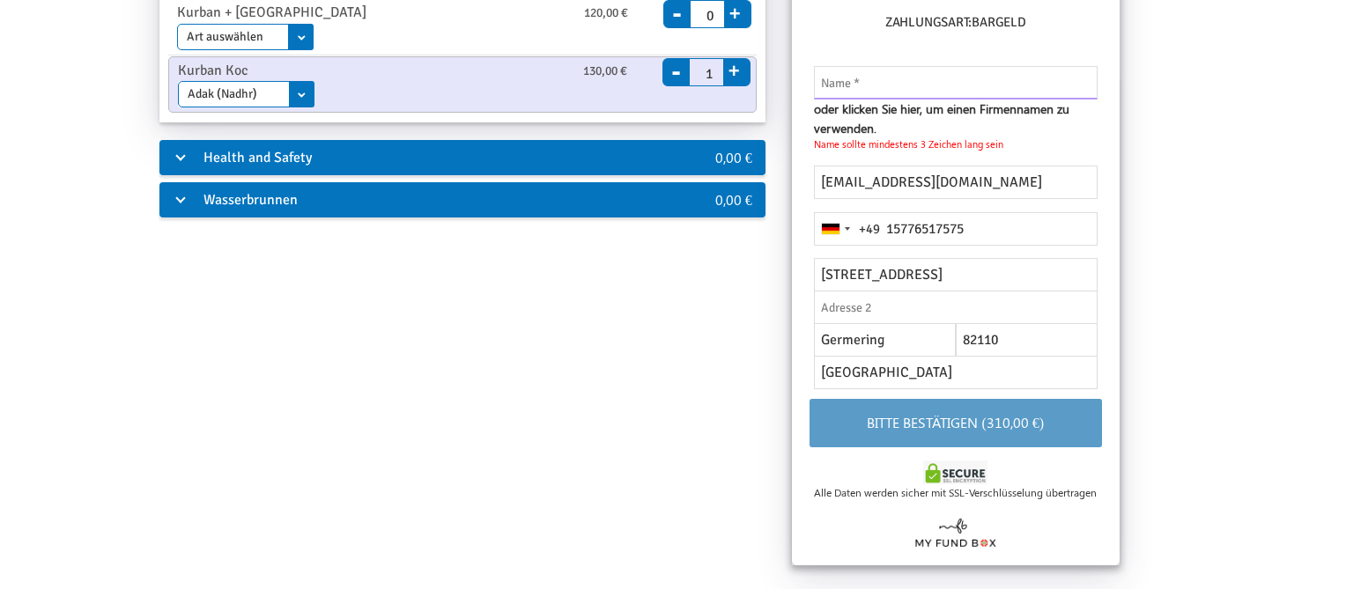
paste input "[PERSON_NAME]"
click at [1024, 87] on input "[PERSON_NAME]" at bounding box center [956, 82] width 284 height 33
click at [874, 84] on input "[PERSON_NAME]" at bounding box center [956, 82] width 284 height 33
type input "[PERSON_NAME]"
click at [1243, 251] on div "Allgemeine Hilfe 0,00 € Allgemeine Spende ab 10,00 € Einmal Monatlich Enddatum …" at bounding box center [673, 115] width 1265 height 919
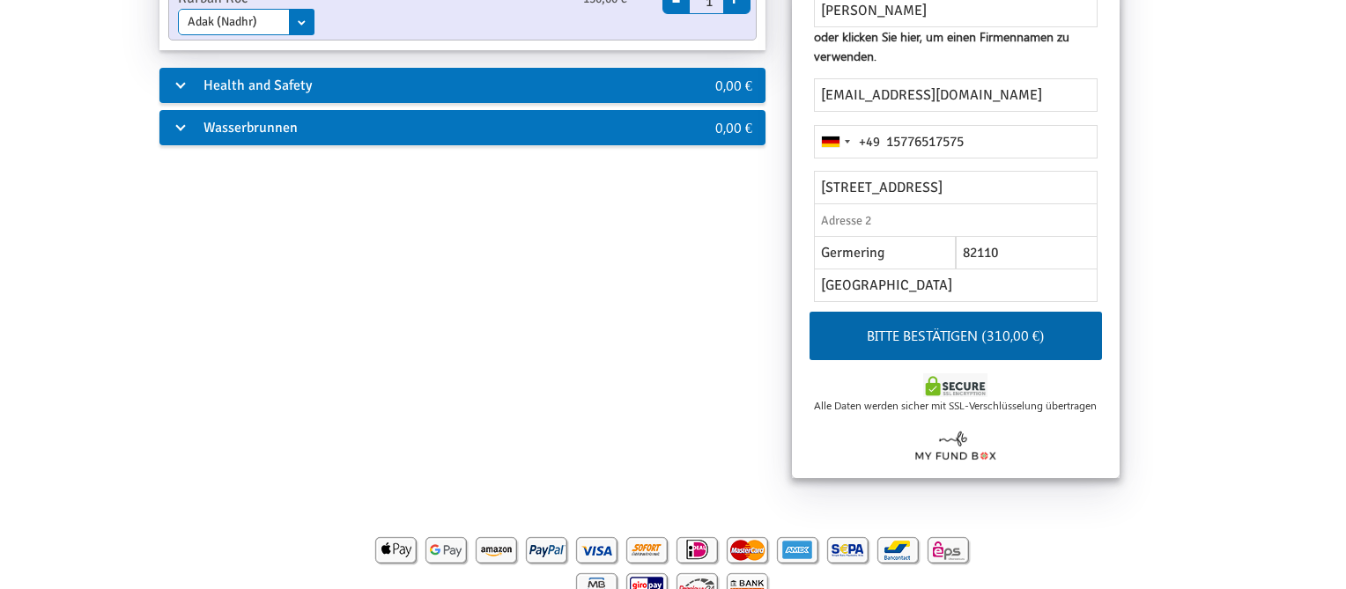
scroll to position [536, 0]
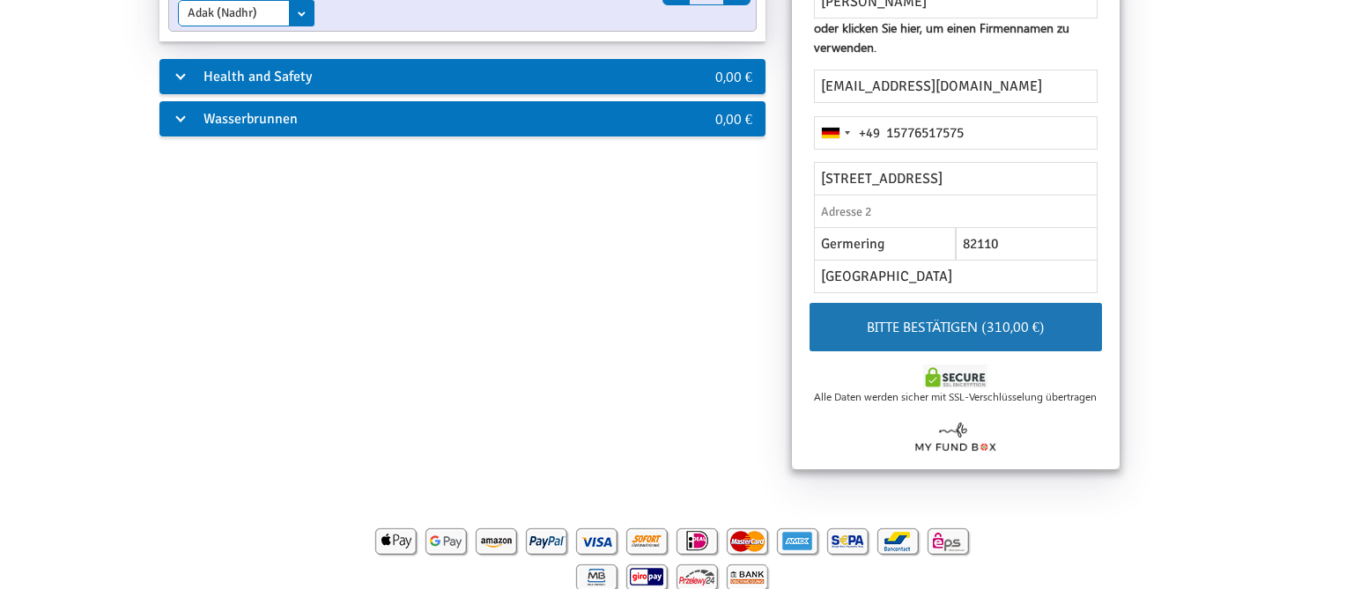
click at [1050, 316] on button "Bitte bestätigen (310,00 €)" at bounding box center [955, 327] width 292 height 48
